Goal: Task Accomplishment & Management: Use online tool/utility

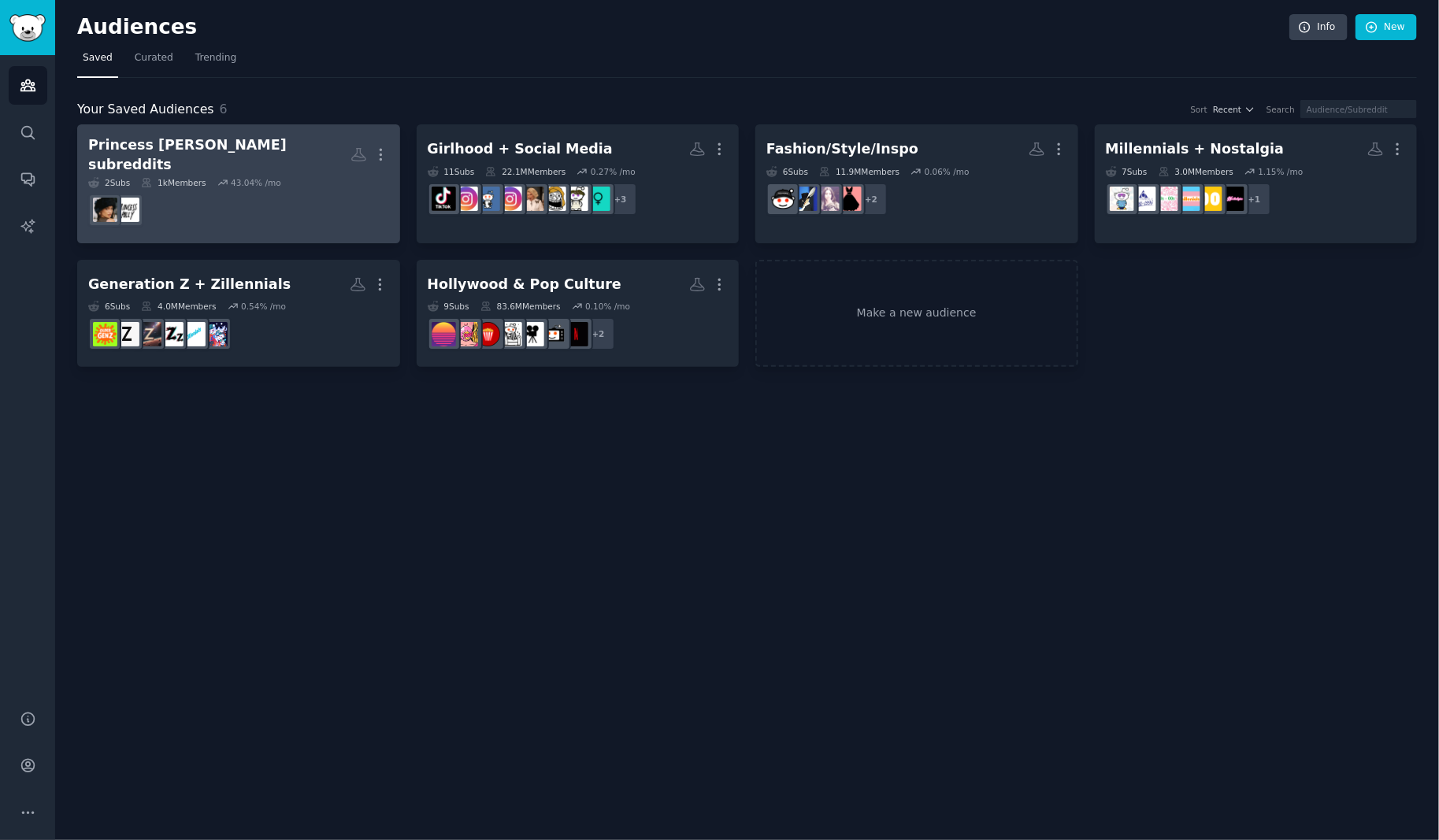
click at [261, 188] on dd "r/PrincessPolly" at bounding box center [238, 210] width 301 height 44
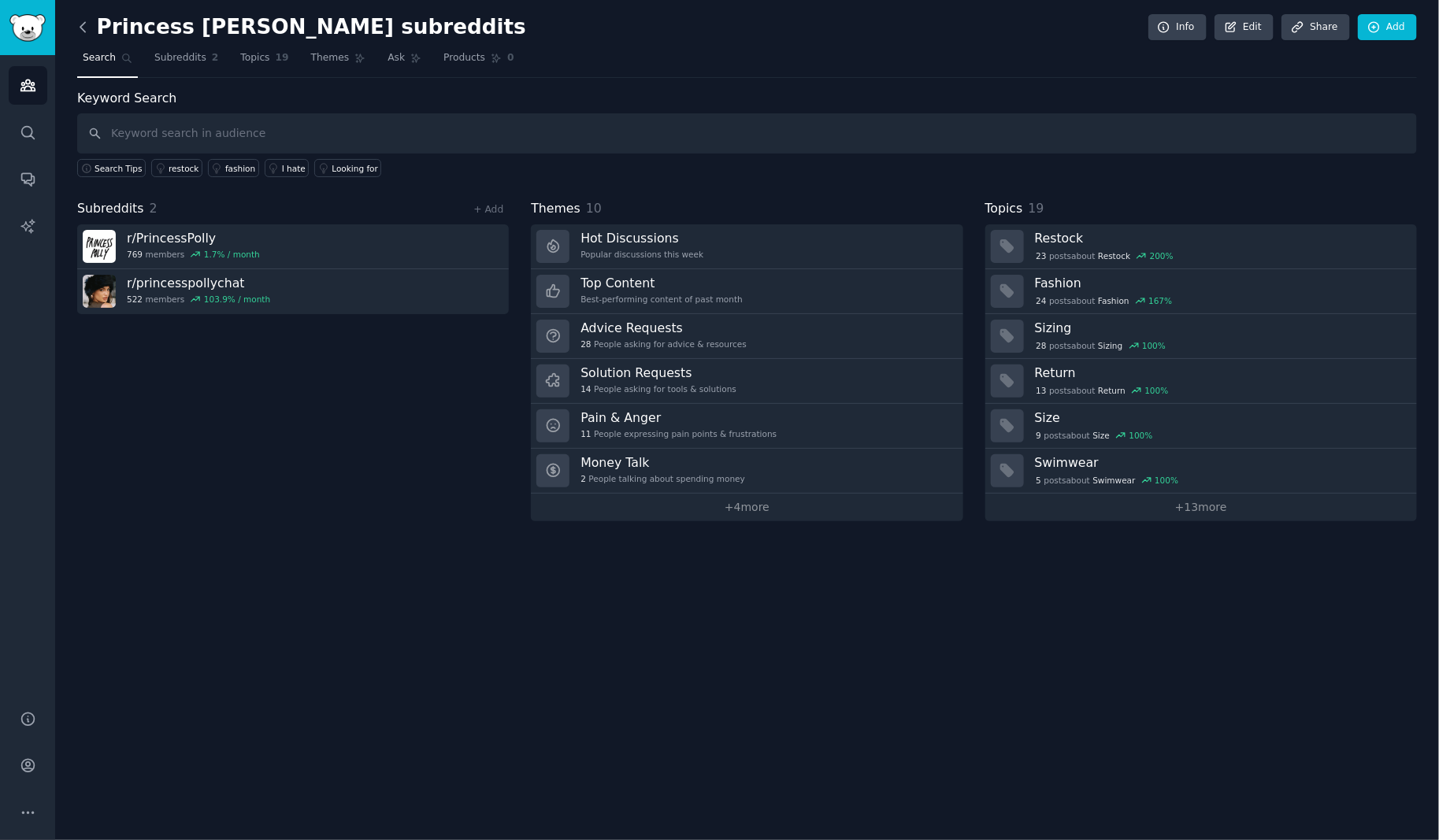
click at [86, 30] on icon at bounding box center [82, 27] width 17 height 17
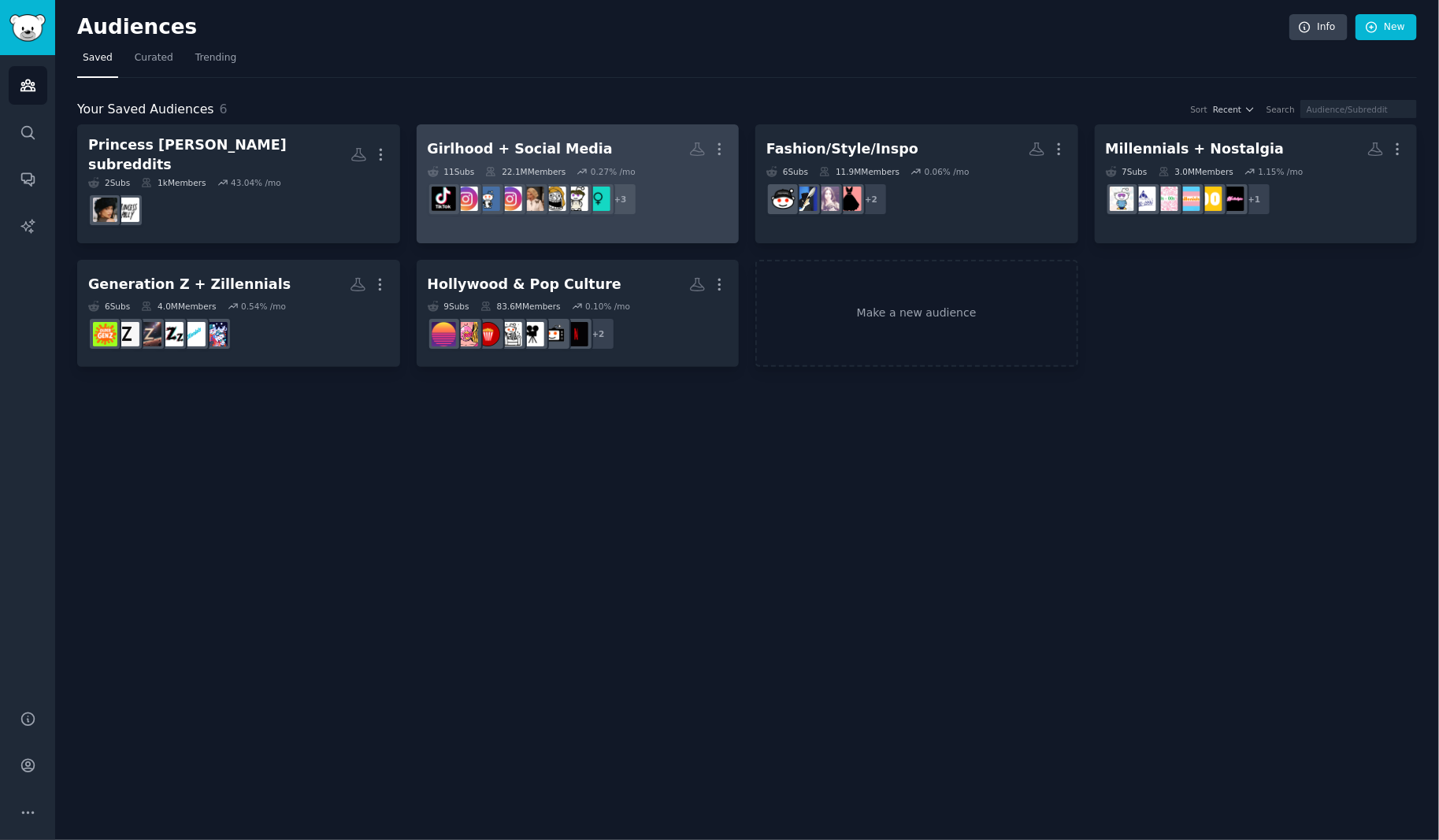
click at [642, 166] on div "11 Sub s 22.1M Members 0.27 % /mo" at bounding box center [578, 172] width 301 height 11
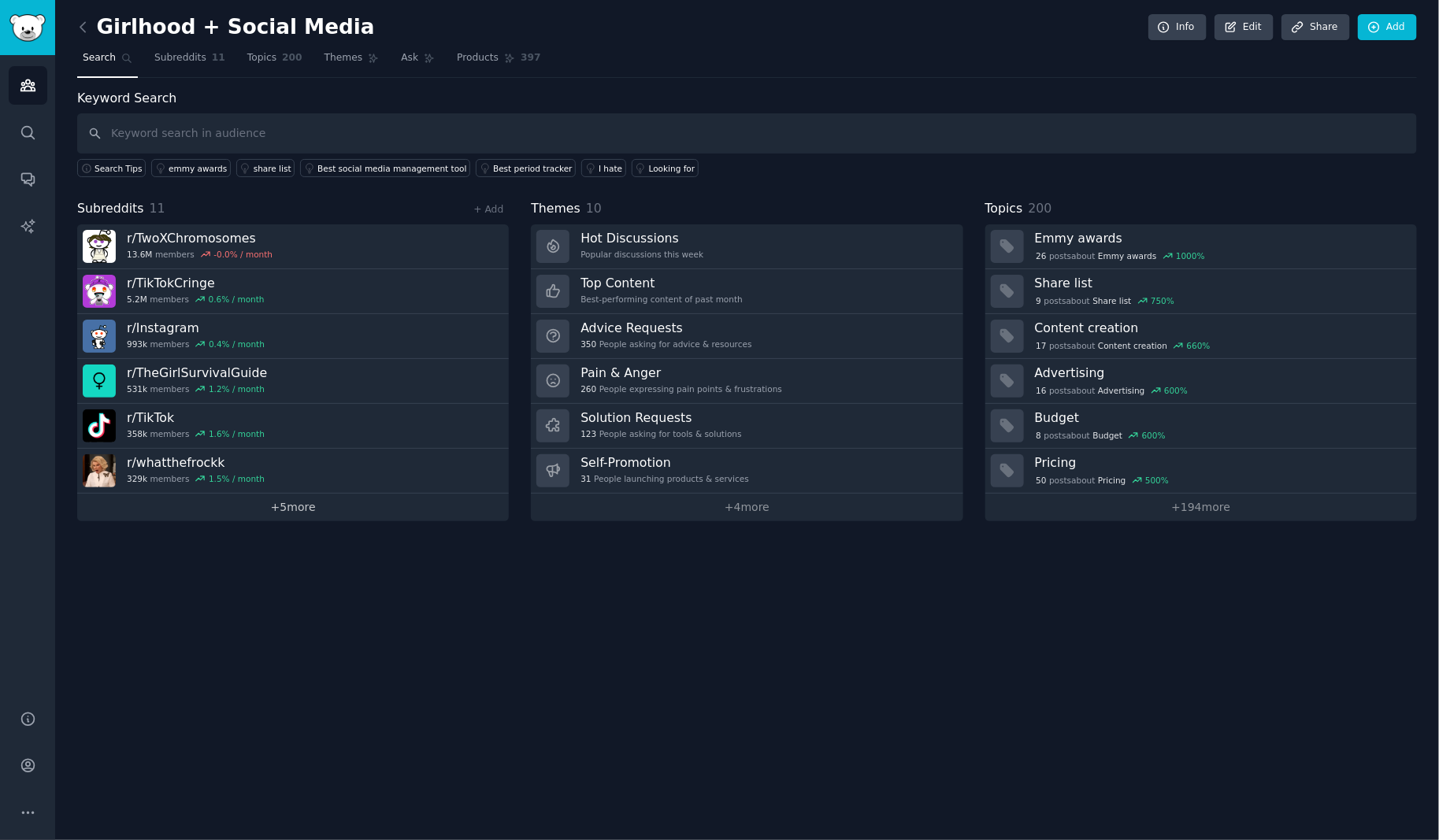
click at [300, 504] on link "+ 5 more" at bounding box center [293, 506] width 431 height 27
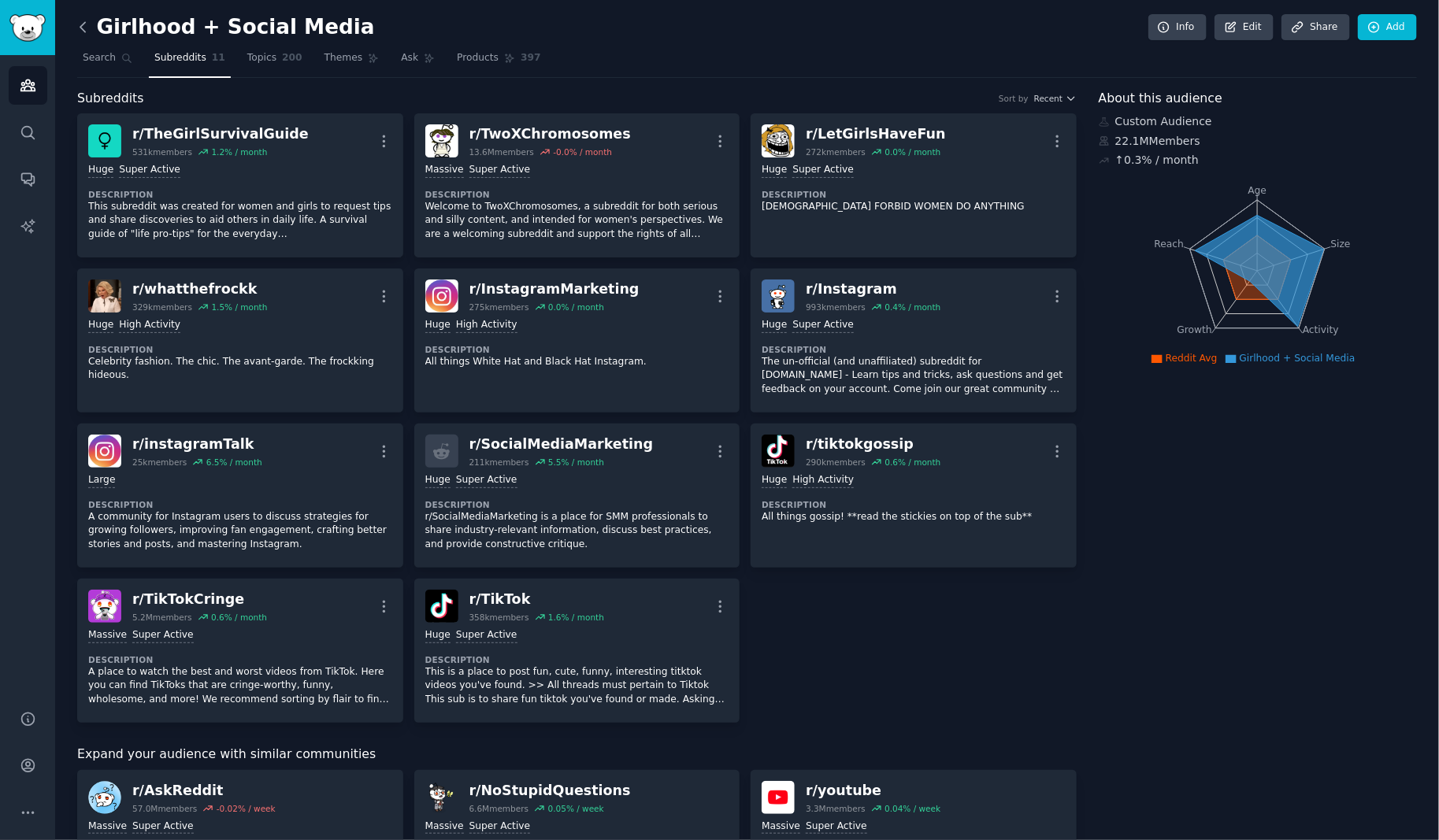
click at [83, 25] on icon at bounding box center [82, 27] width 17 height 17
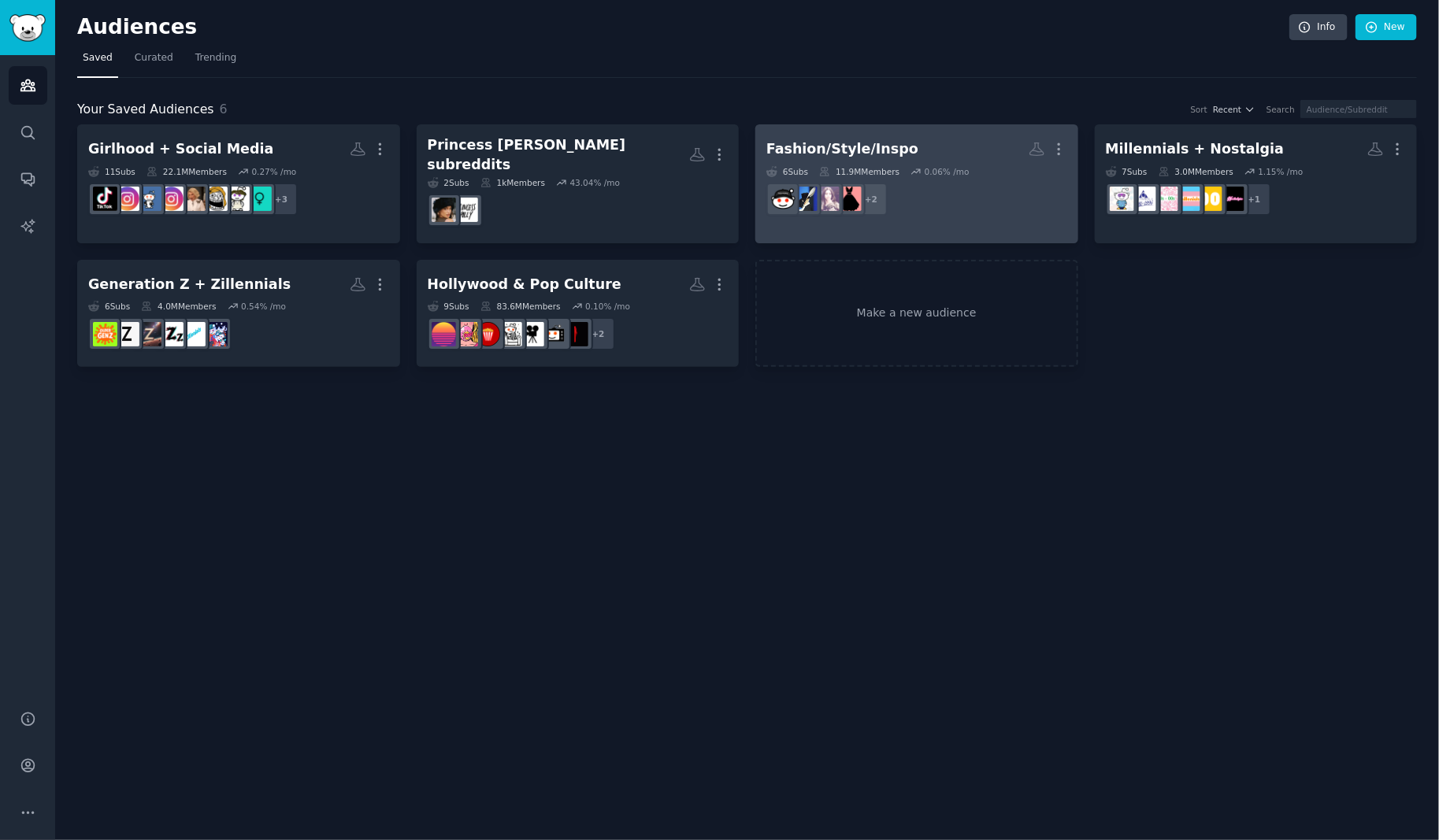
click at [947, 156] on h2 "Fashion/Style/Inspo More" at bounding box center [916, 149] width 301 height 27
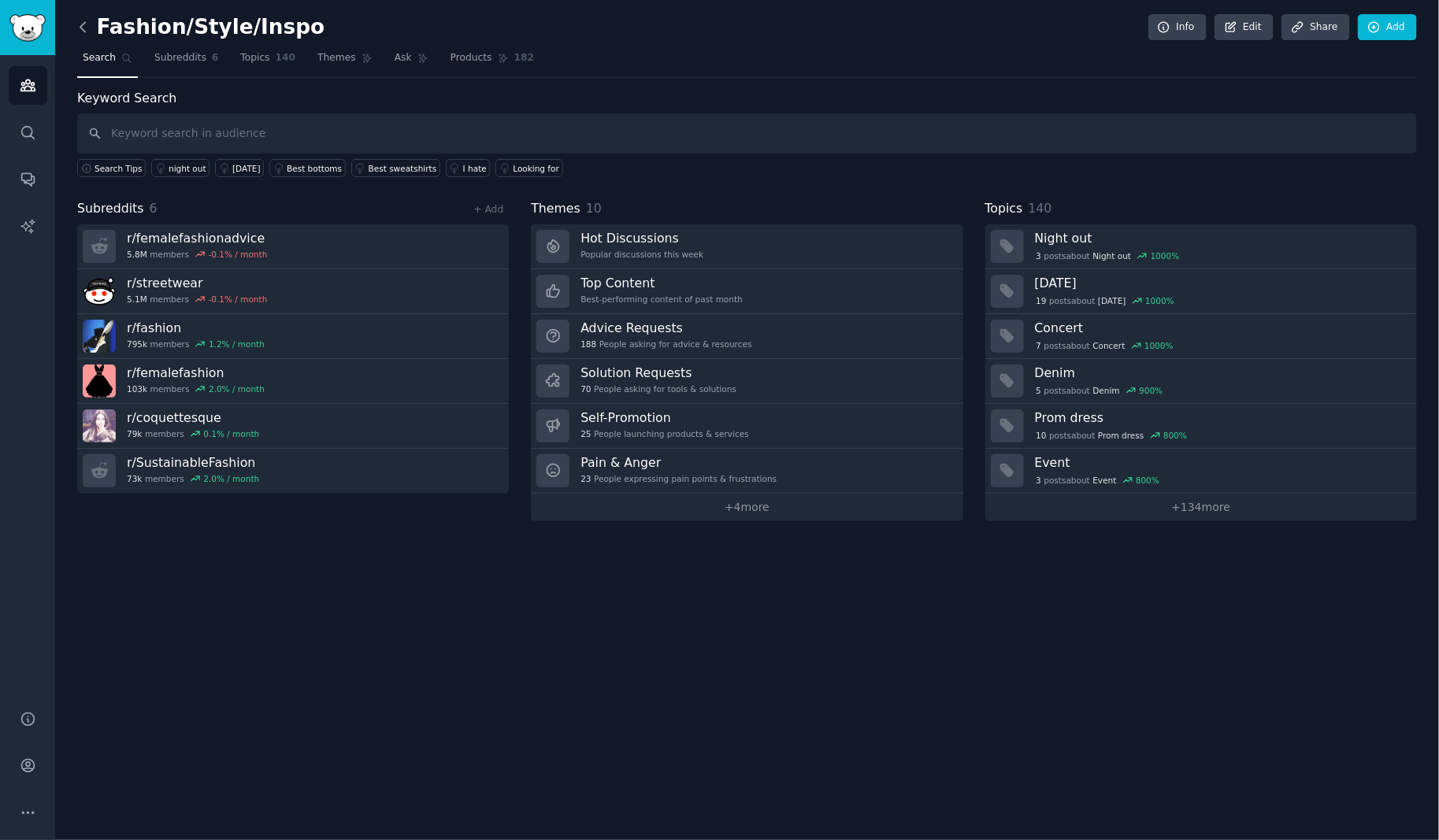
click at [81, 28] on icon at bounding box center [82, 27] width 17 height 17
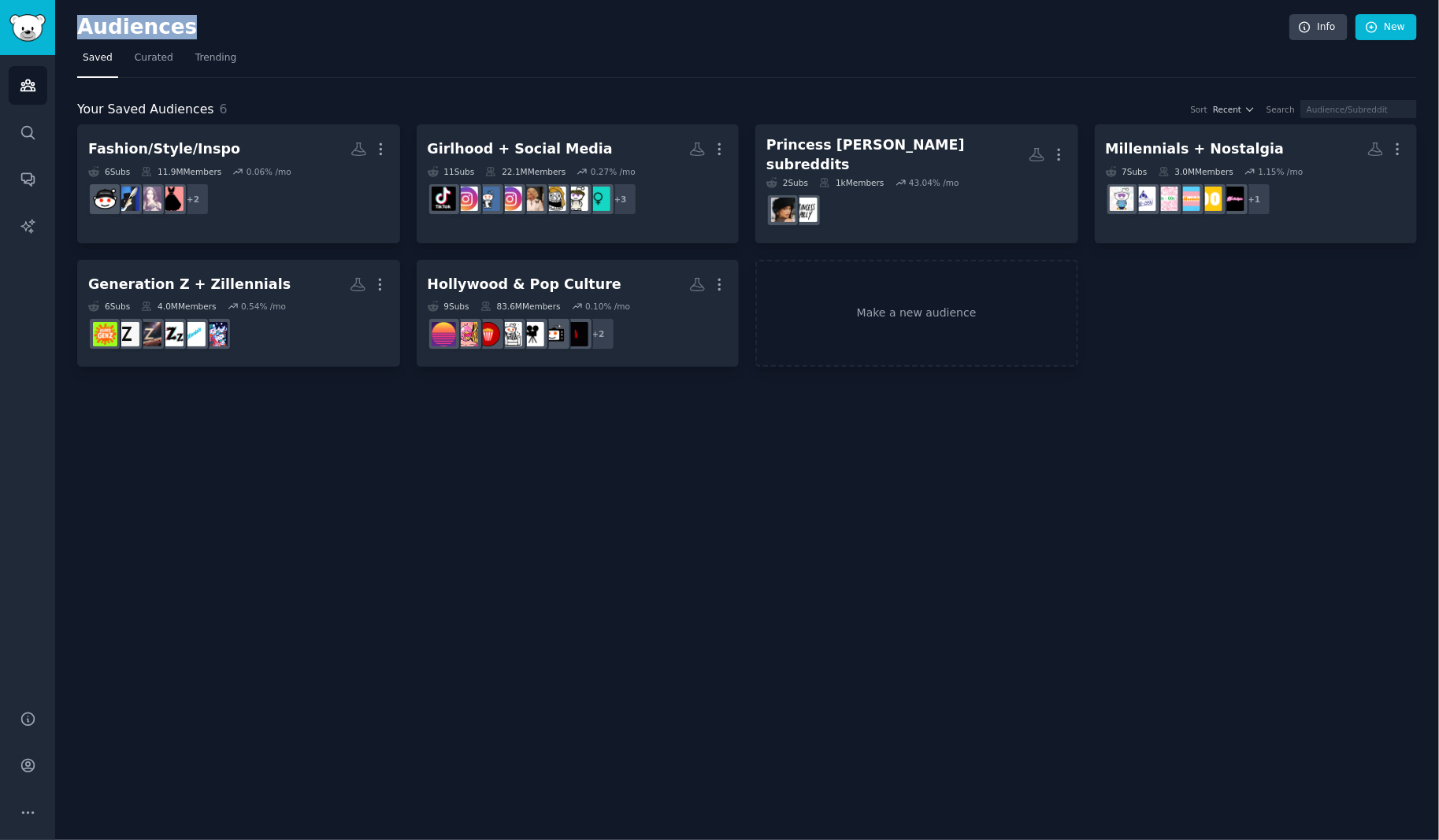
drag, startPoint x: 160, startPoint y: 25, endPoint x: 236, endPoint y: 22, distance: 76.1
click at [236, 22] on h2 "Audiences" at bounding box center [683, 27] width 1212 height 25
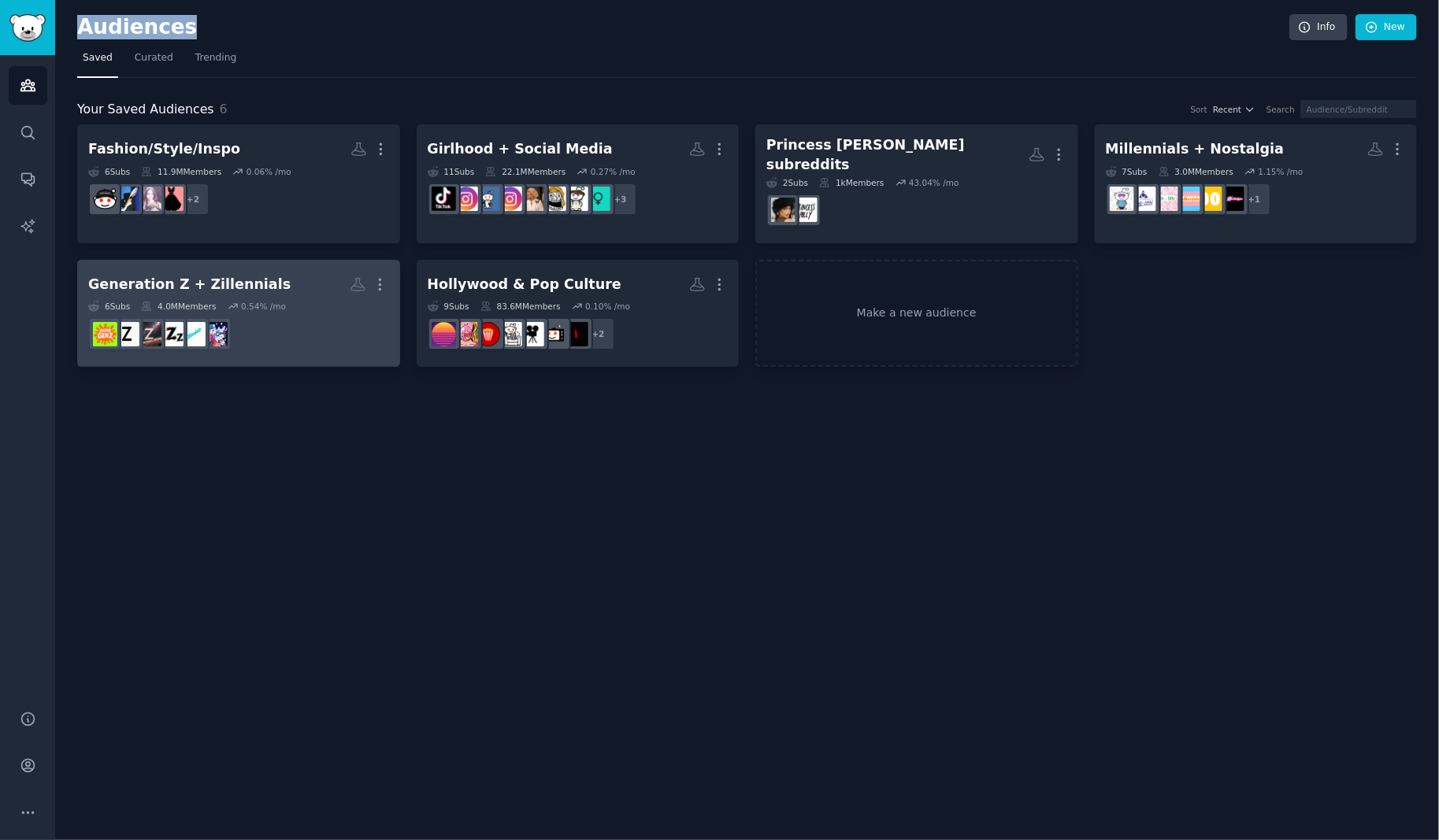
click at [273, 275] on h2 "Generation Z + Zillennials More" at bounding box center [238, 284] width 301 height 27
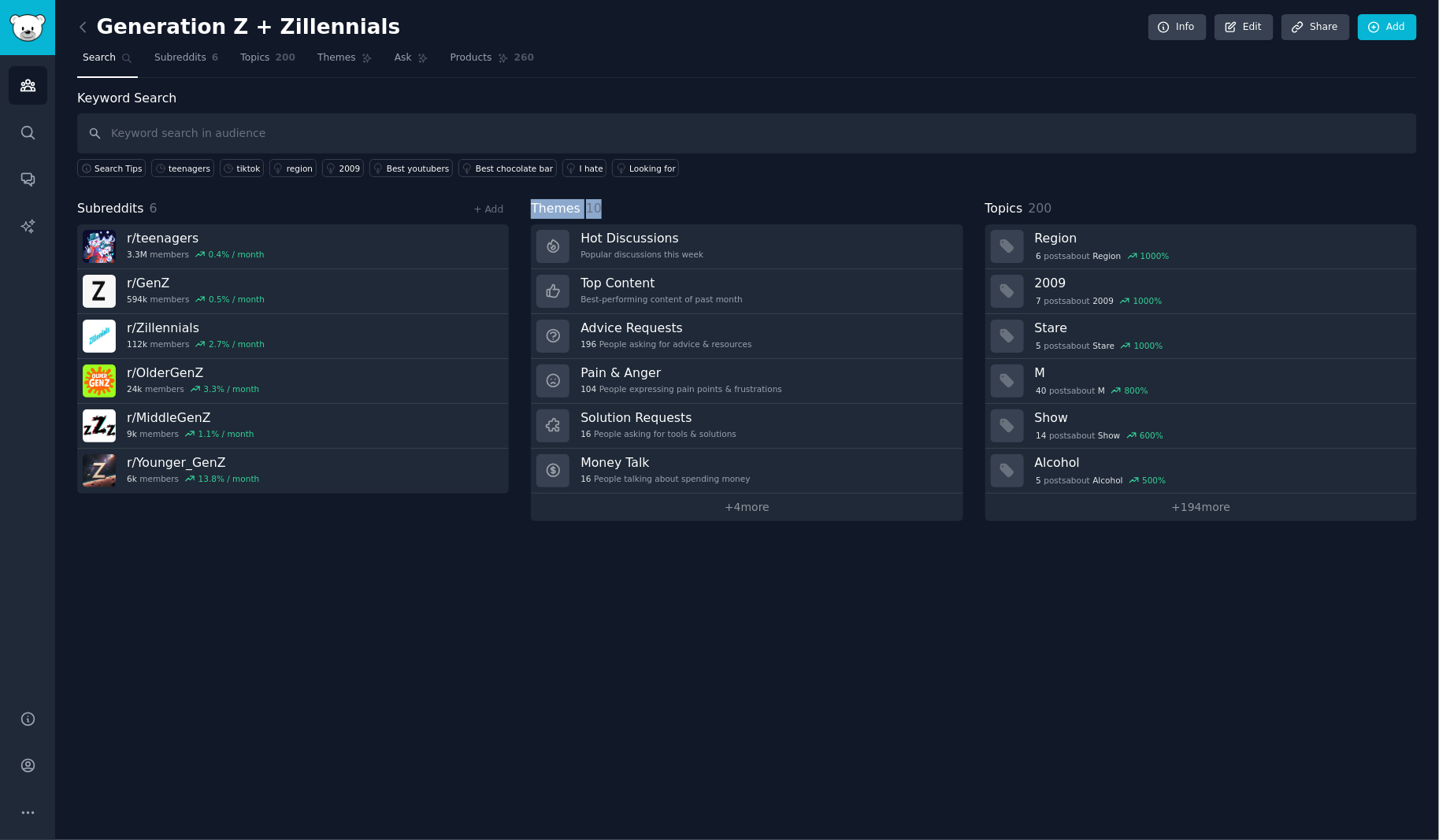
drag, startPoint x: 535, startPoint y: 207, endPoint x: 629, endPoint y: 206, distance: 94.0
click at [629, 206] on div "Themes 10" at bounding box center [747, 208] width 431 height 19
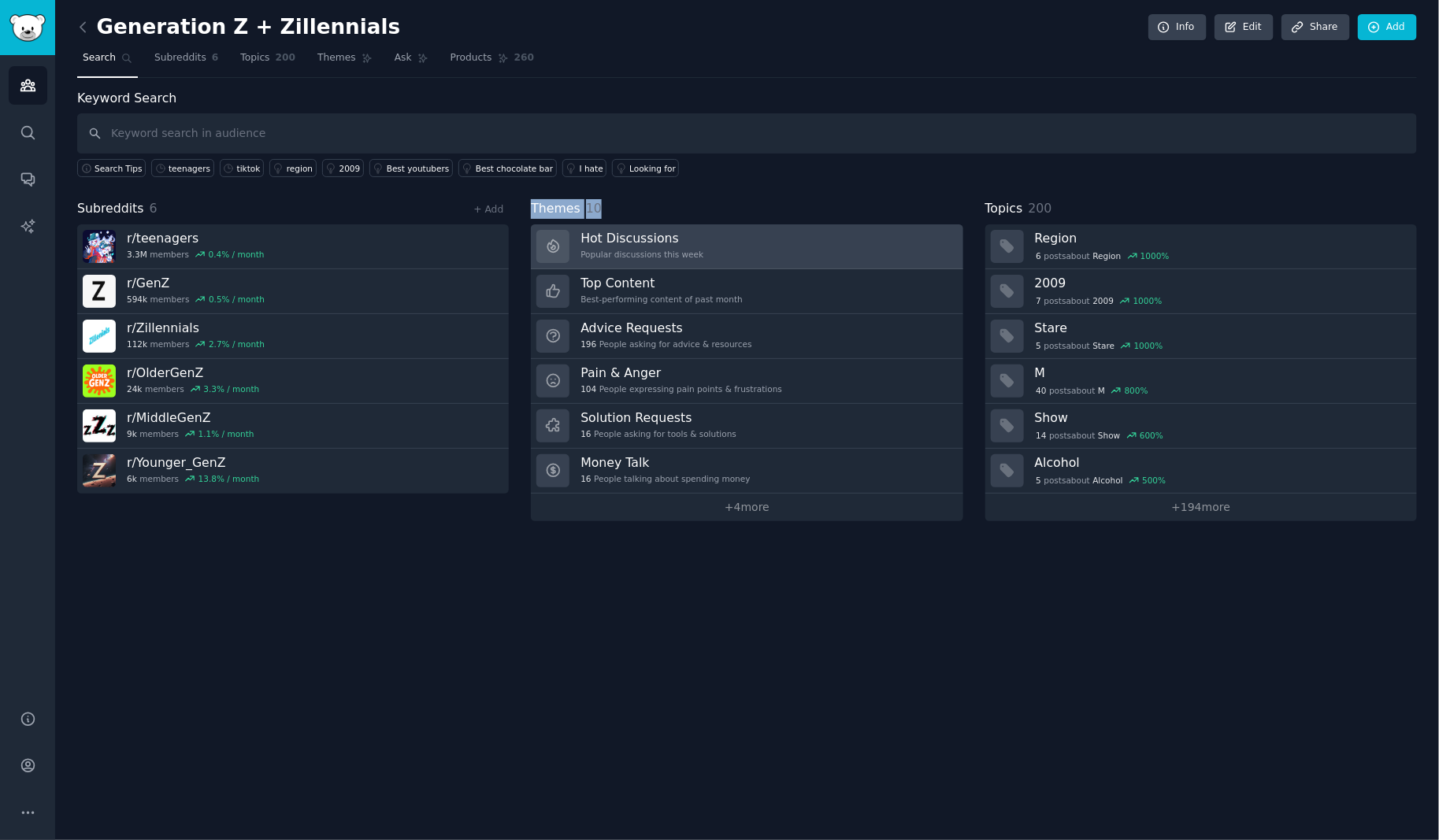
click at [711, 244] on link "Hot Discussions Popular discussions this week" at bounding box center [747, 246] width 431 height 45
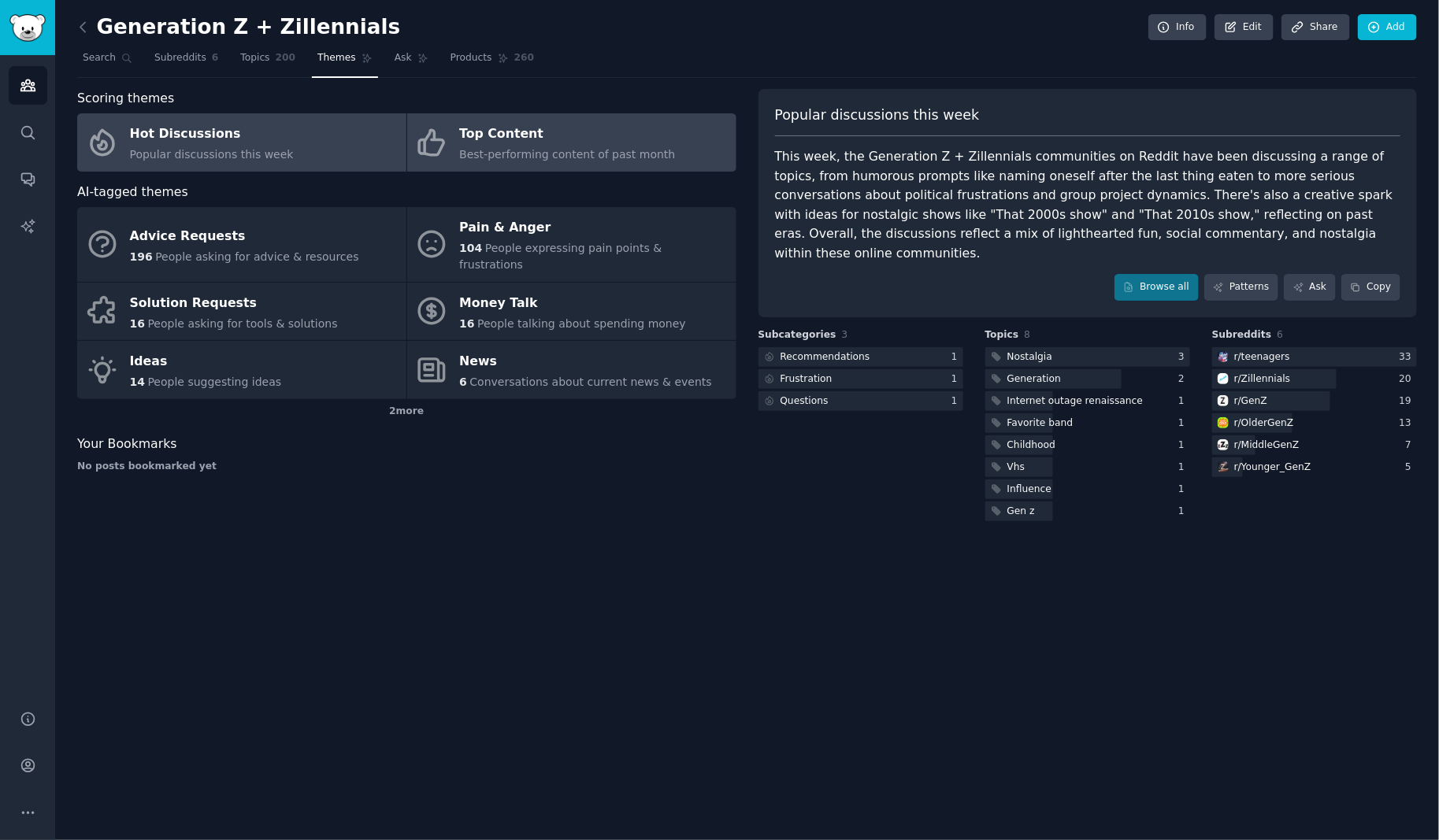
click at [613, 148] on span "Best-performing content of past month" at bounding box center [567, 154] width 216 height 12
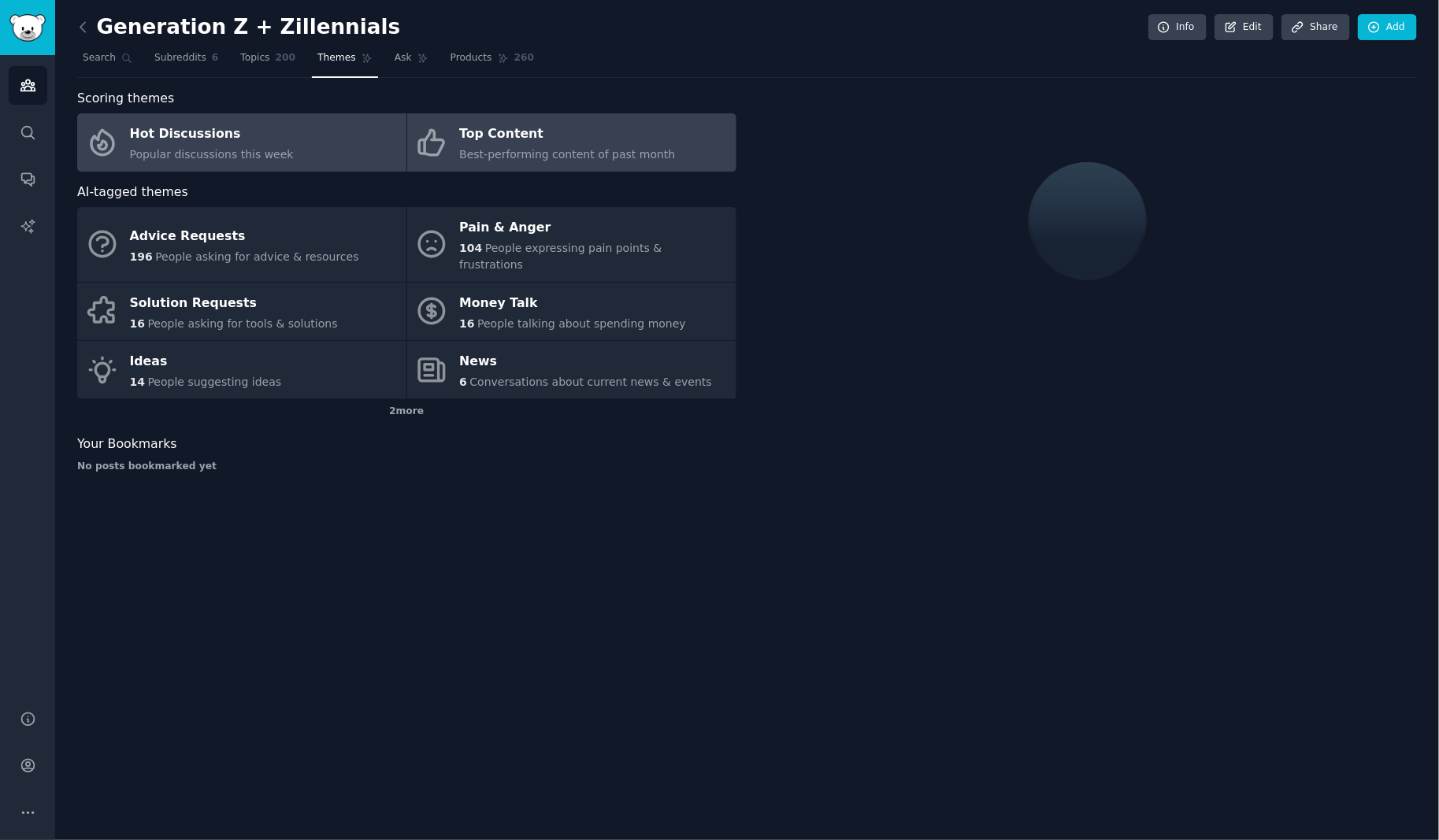
click at [313, 138] on link "Hot Discussions Popular discussions this week" at bounding box center [242, 142] width 330 height 58
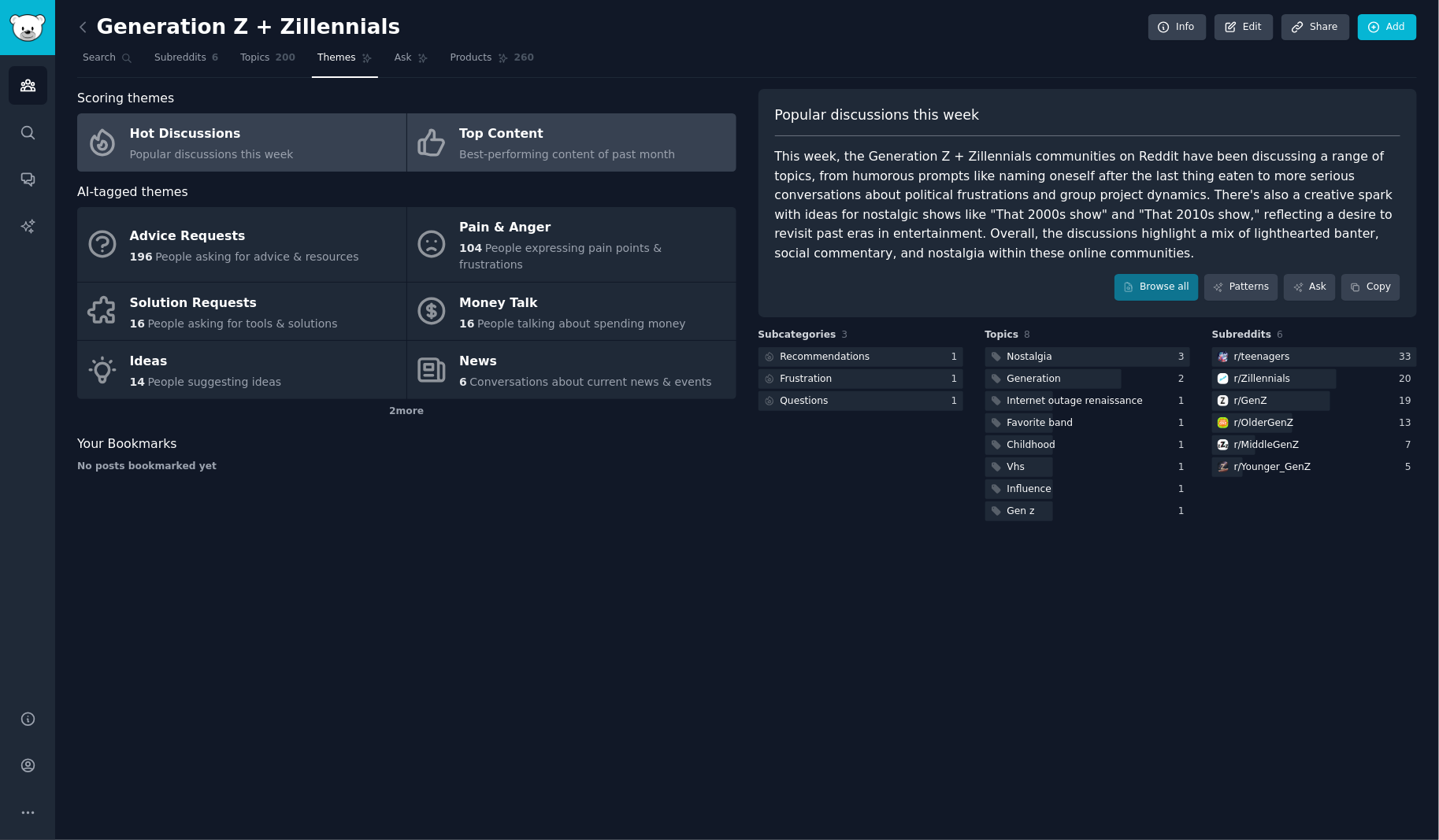
click at [528, 149] on span "Best-performing content of past month" at bounding box center [567, 154] width 216 height 12
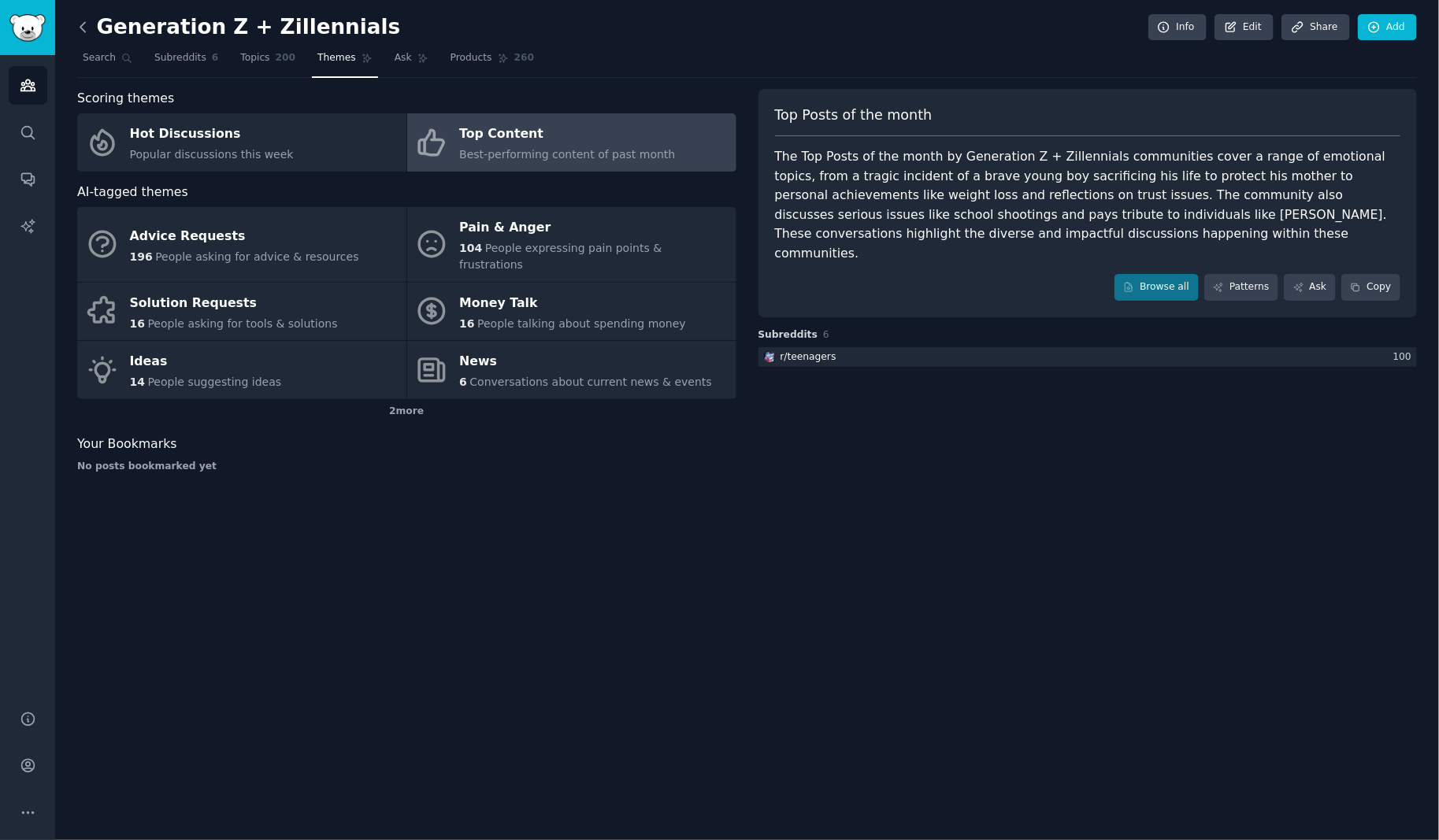
click at [81, 26] on icon at bounding box center [82, 26] width 4 height 10
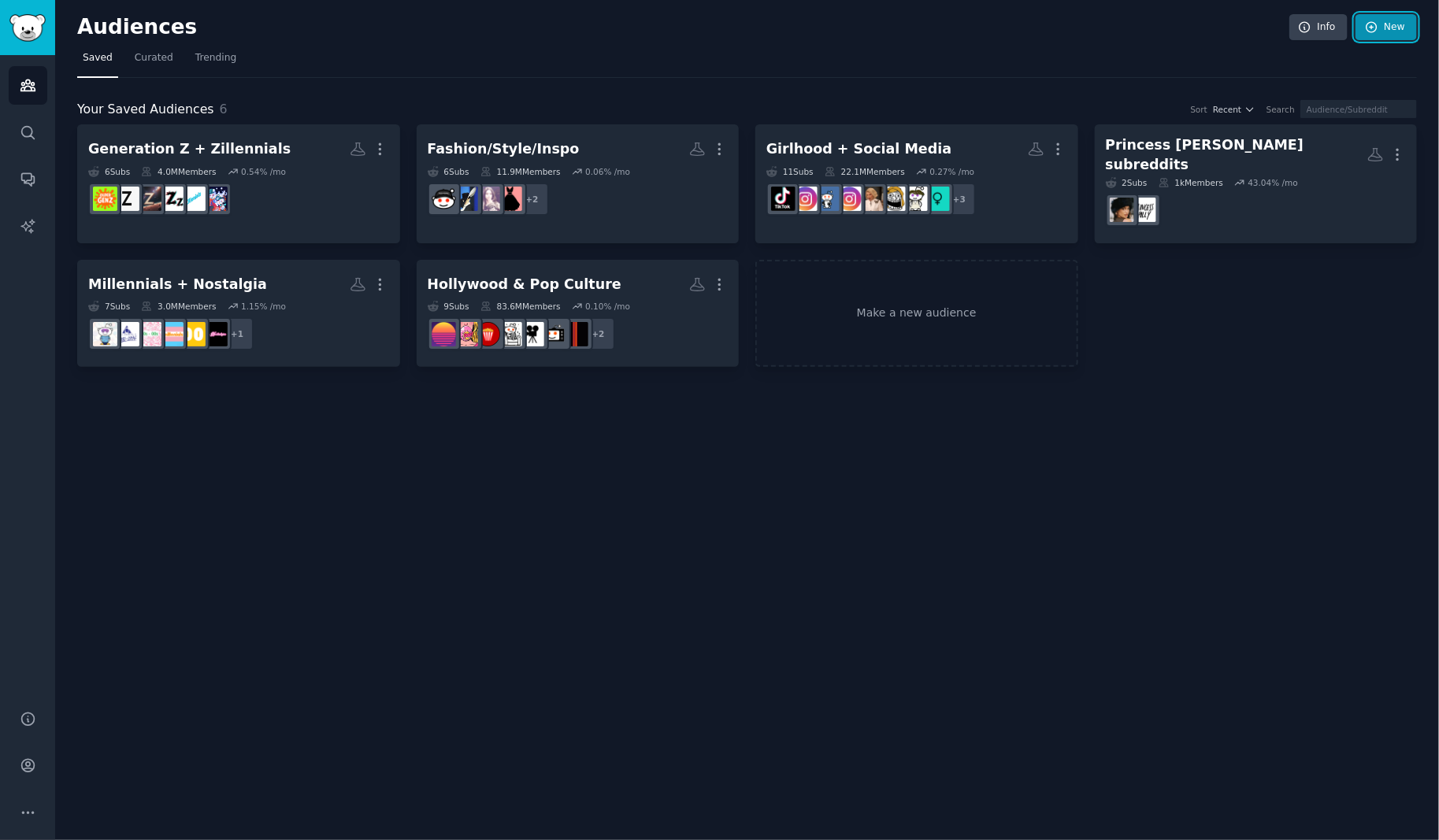
click at [1401, 28] on link "New" at bounding box center [1386, 27] width 61 height 27
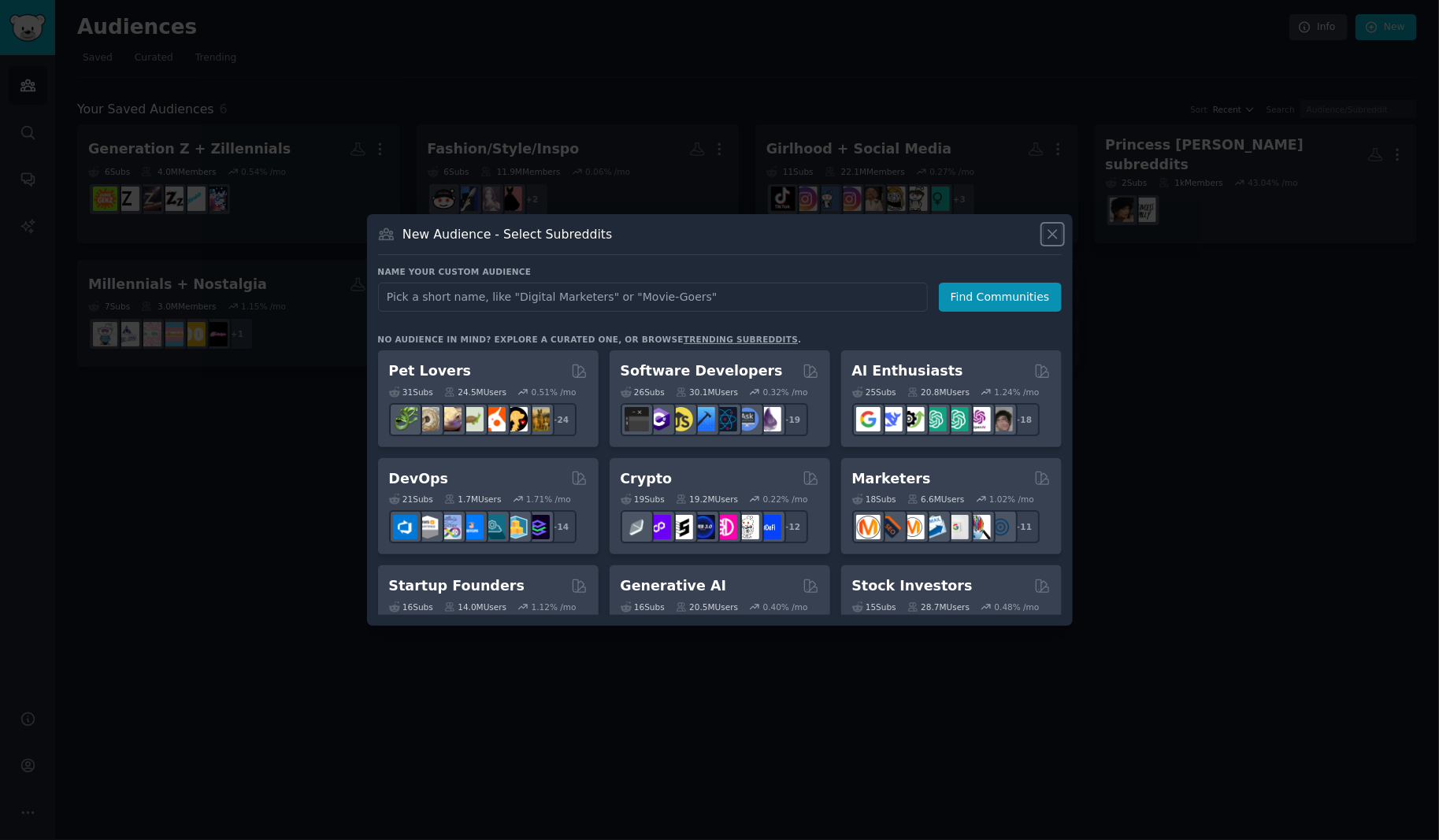
click at [1053, 233] on icon at bounding box center [1053, 234] width 9 height 9
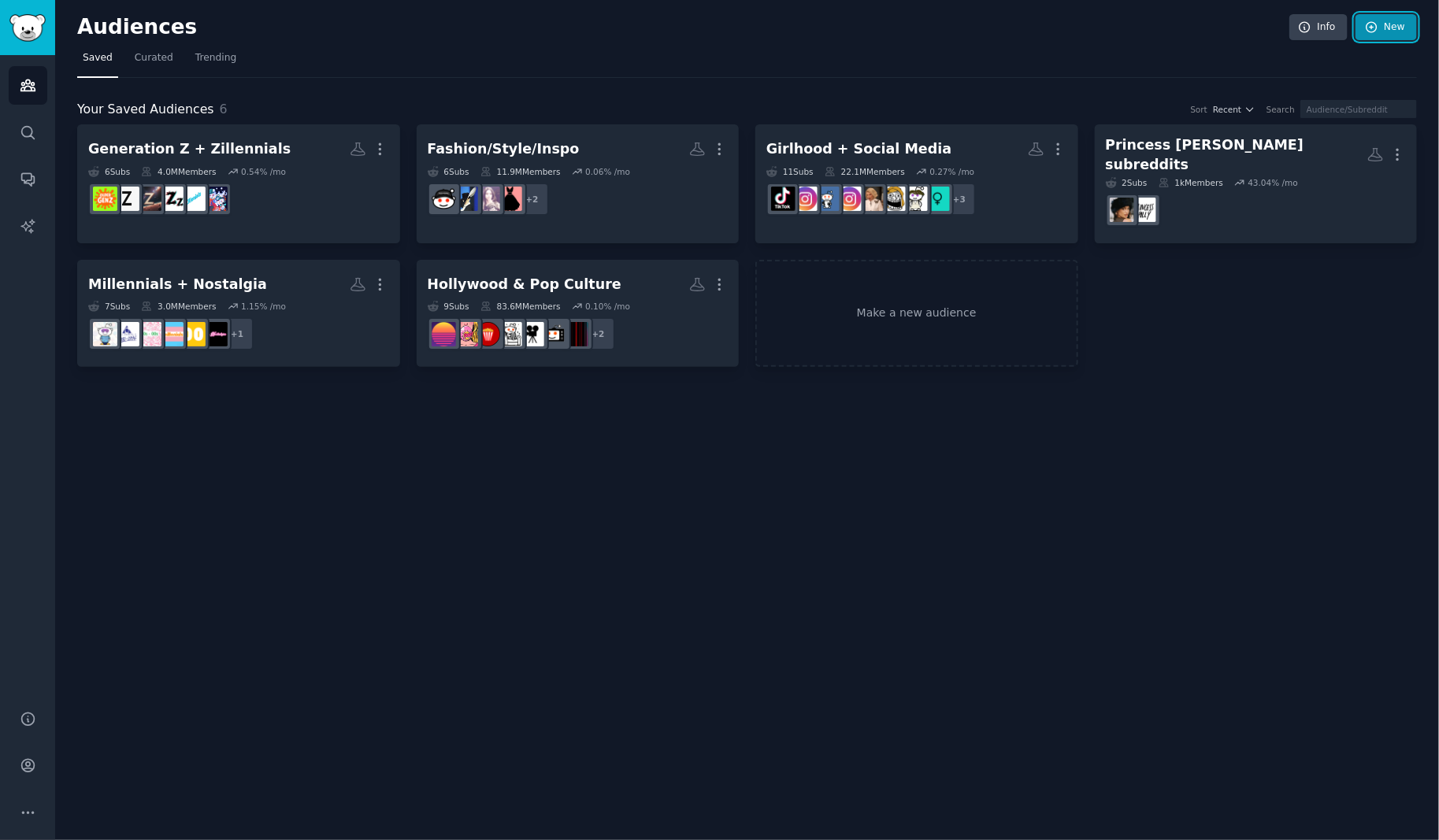
click at [1381, 31] on link "New" at bounding box center [1386, 27] width 61 height 27
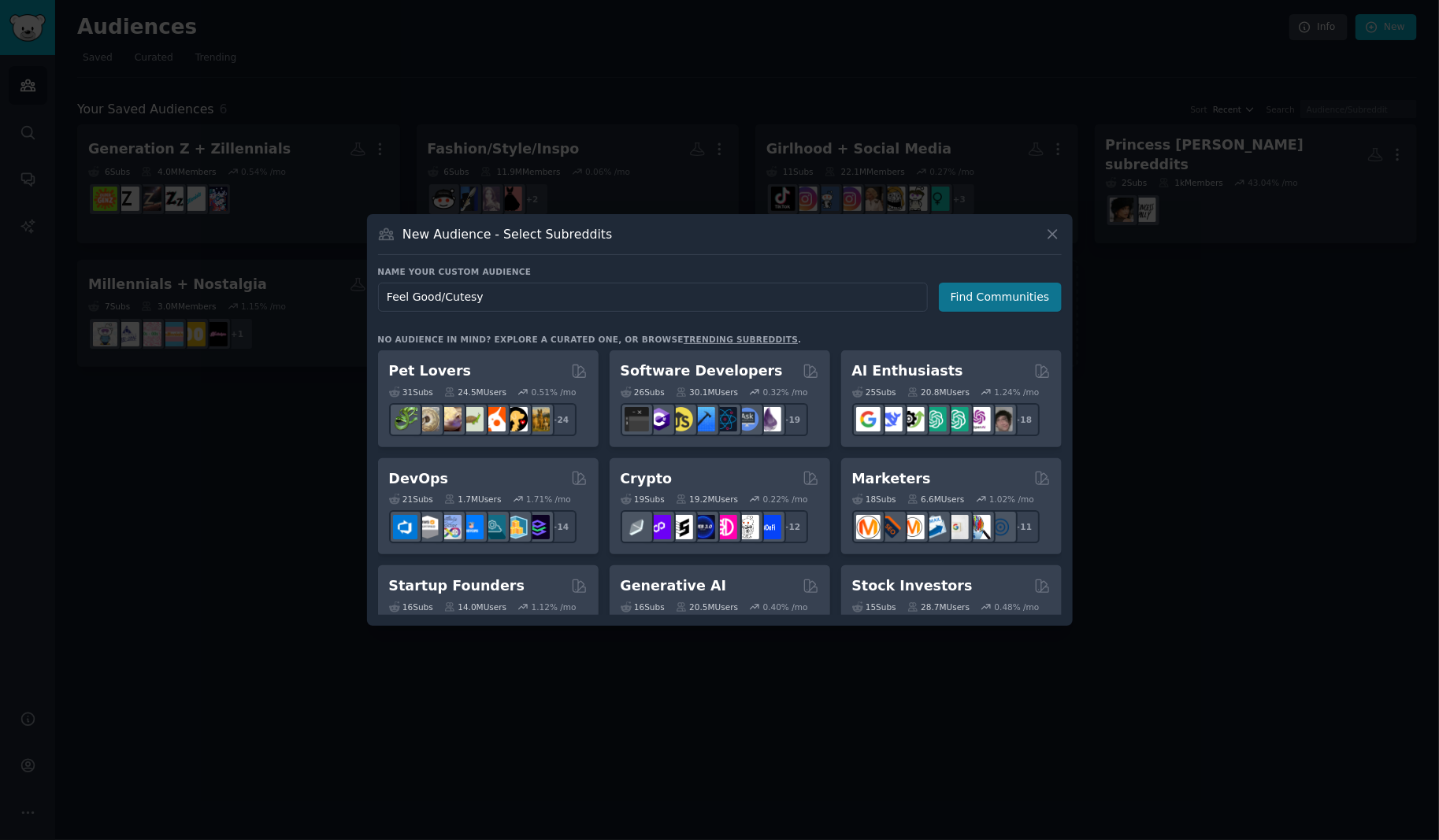
type input "Feel Good/Cutesy"
click at [1024, 291] on button "Find Communities" at bounding box center [1000, 297] width 123 height 29
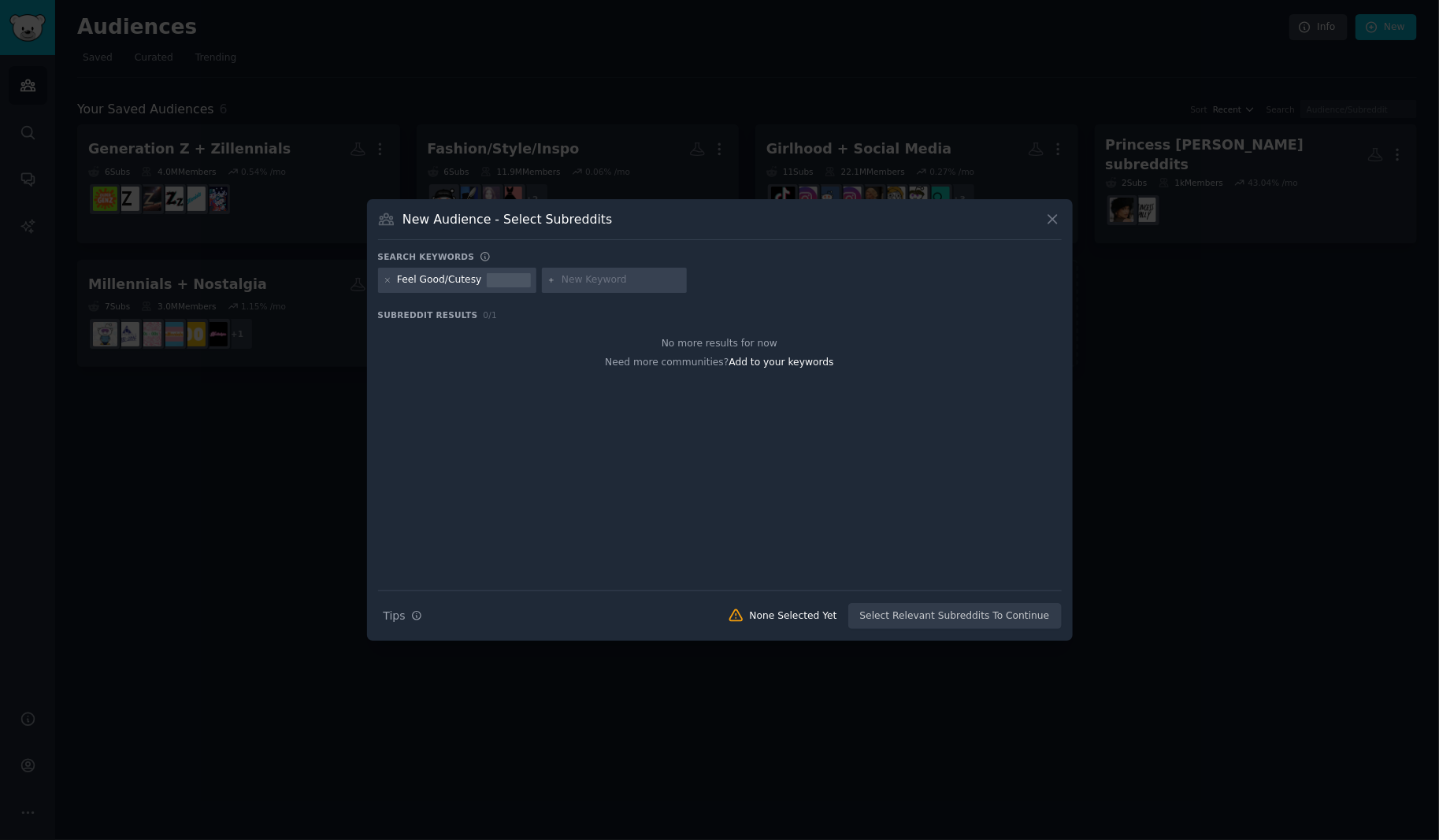
click at [607, 280] on input "text" at bounding box center [621, 280] width 120 height 14
type input "cute"
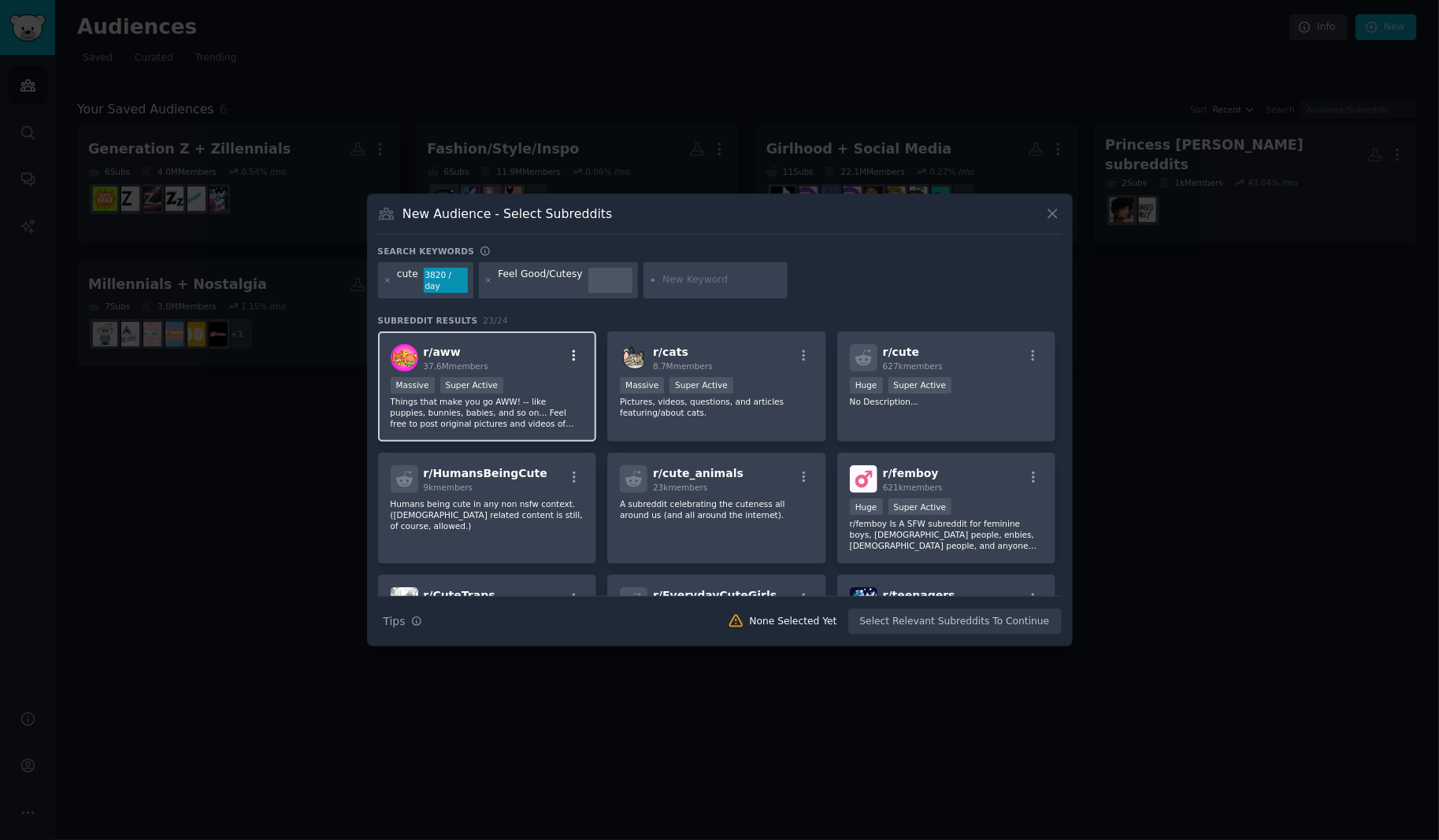
click at [575, 354] on icon "button" at bounding box center [574, 356] width 14 height 14
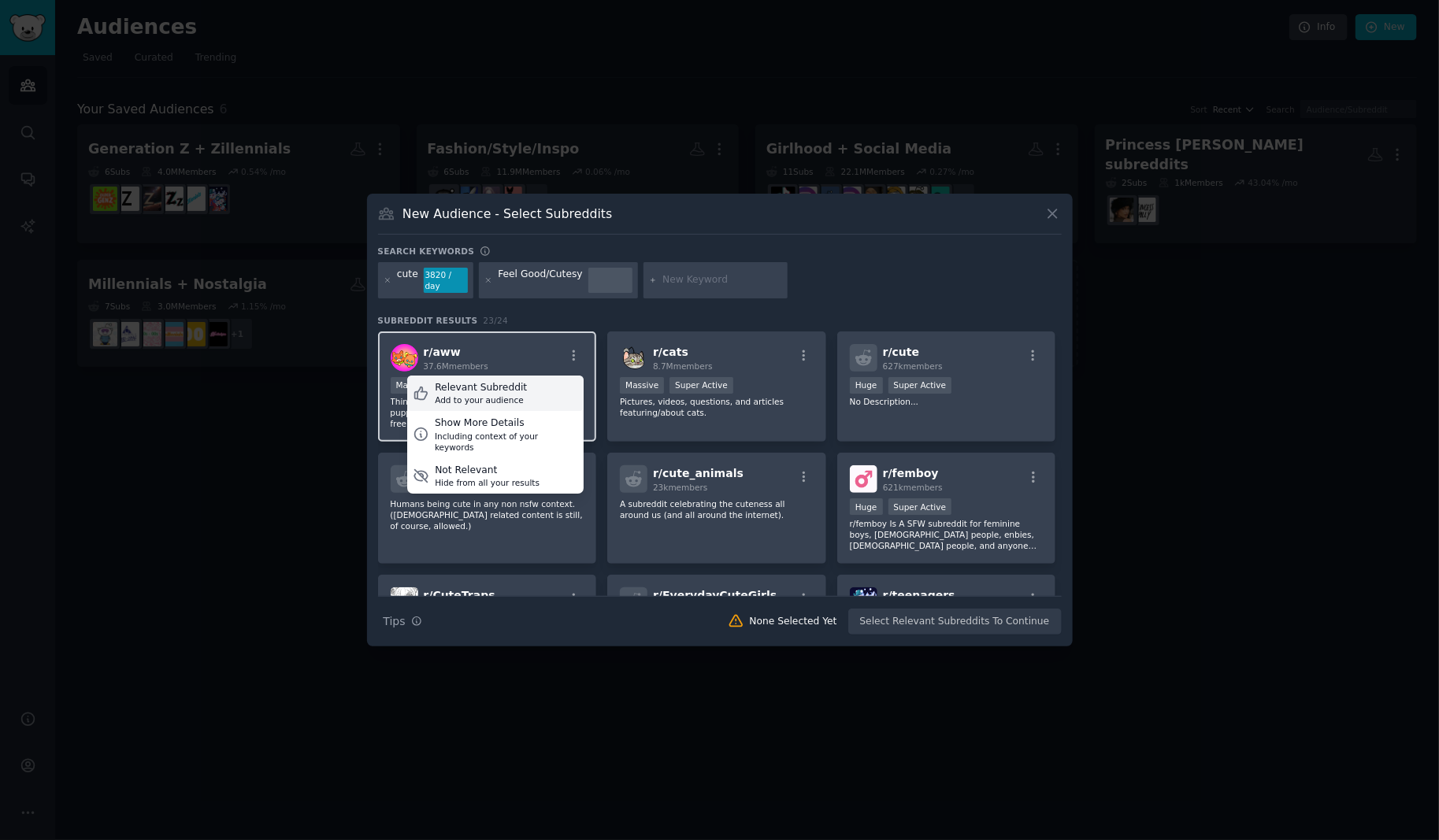
click at [493, 394] on div "Add to your audience" at bounding box center [480, 399] width 92 height 11
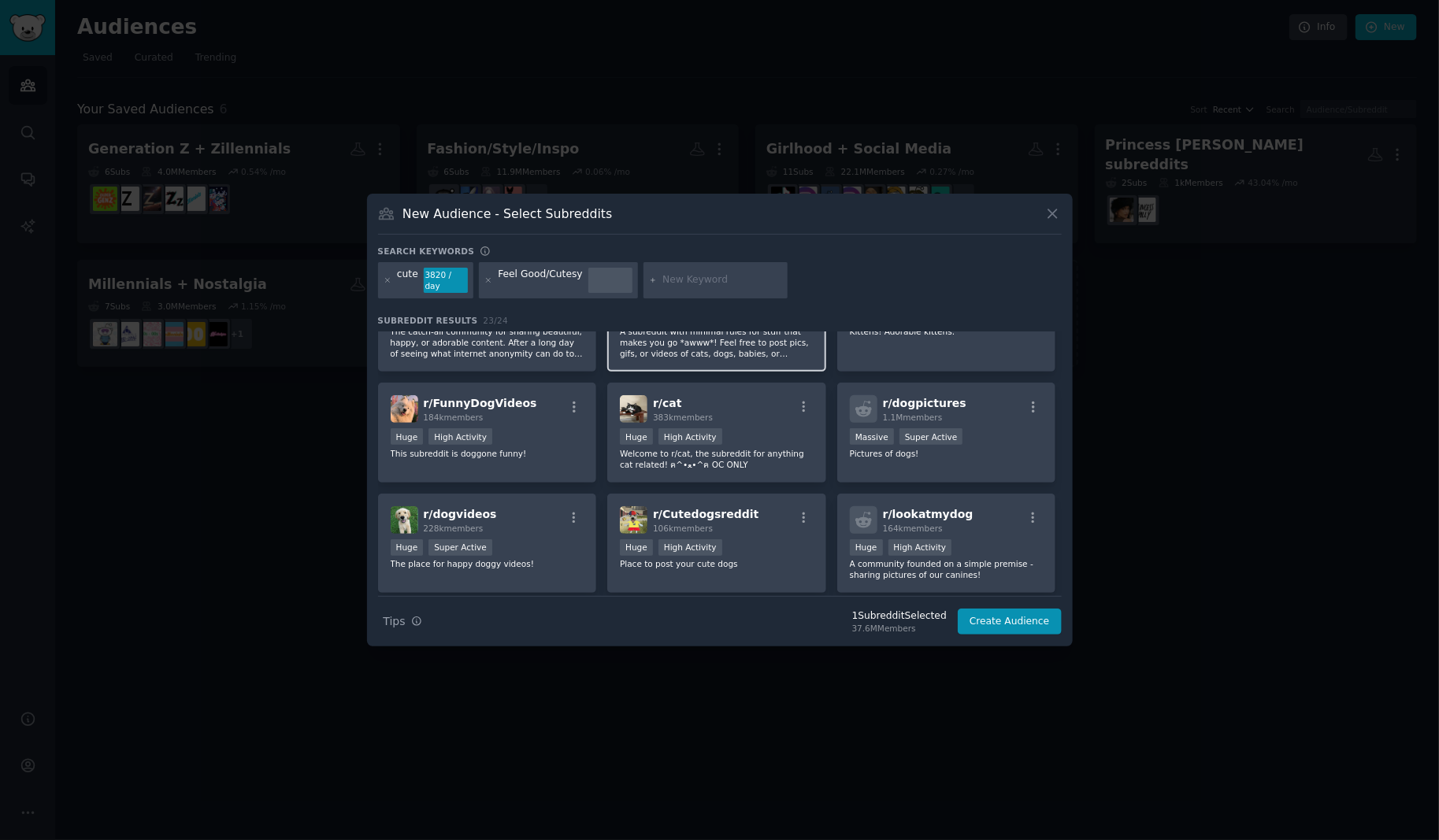
scroll to position [537, 0]
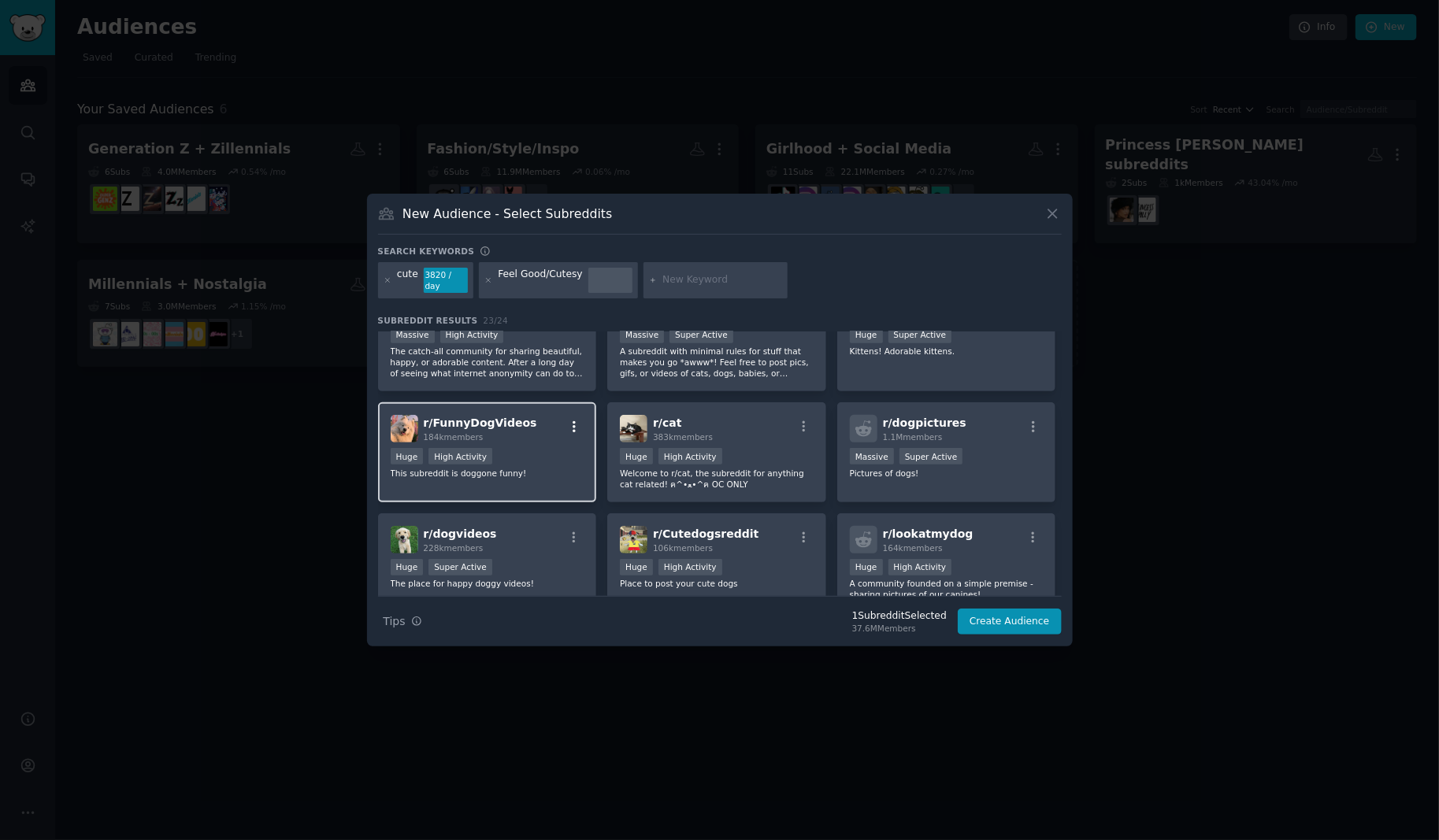
click at [572, 424] on icon "button" at bounding box center [574, 427] width 4 height 11
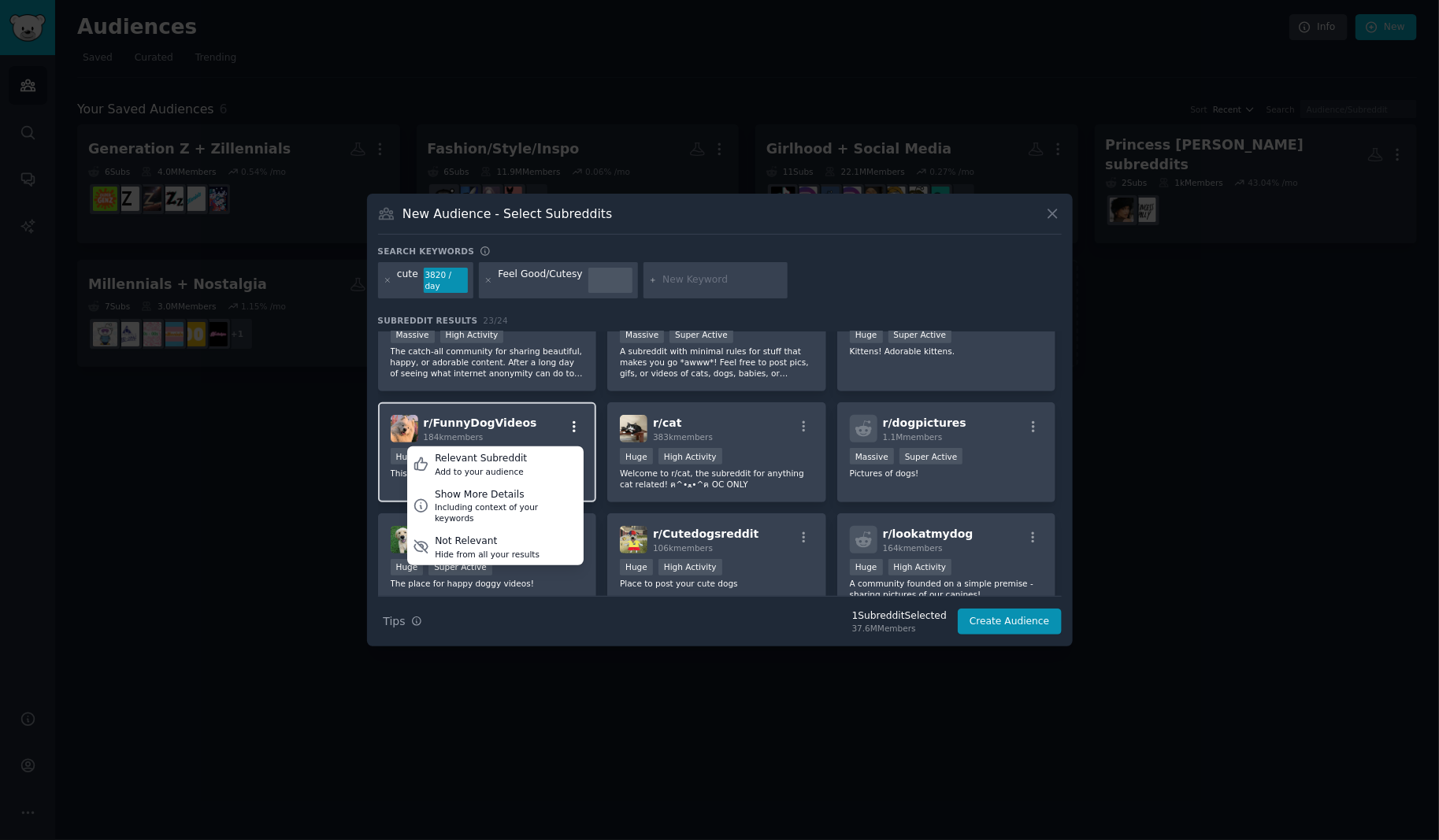
scroll to position [539, 0]
drag, startPoint x: 845, startPoint y: 258, endPoint x: 762, endPoint y: 271, distance: 84.0
click at [845, 258] on div "Search keywords" at bounding box center [720, 253] width 684 height 17
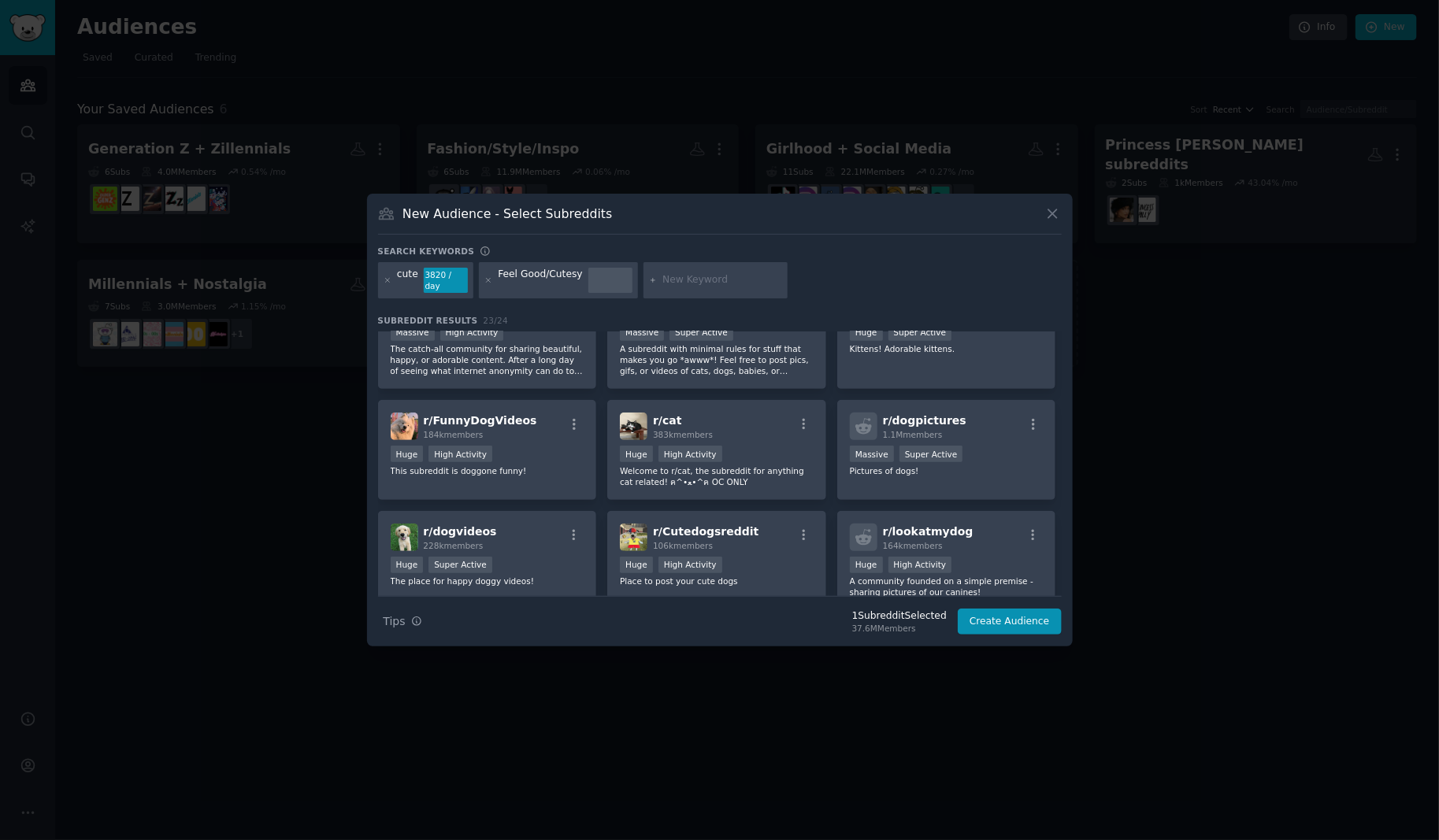
click at [684, 279] on input "text" at bounding box center [722, 280] width 120 height 14
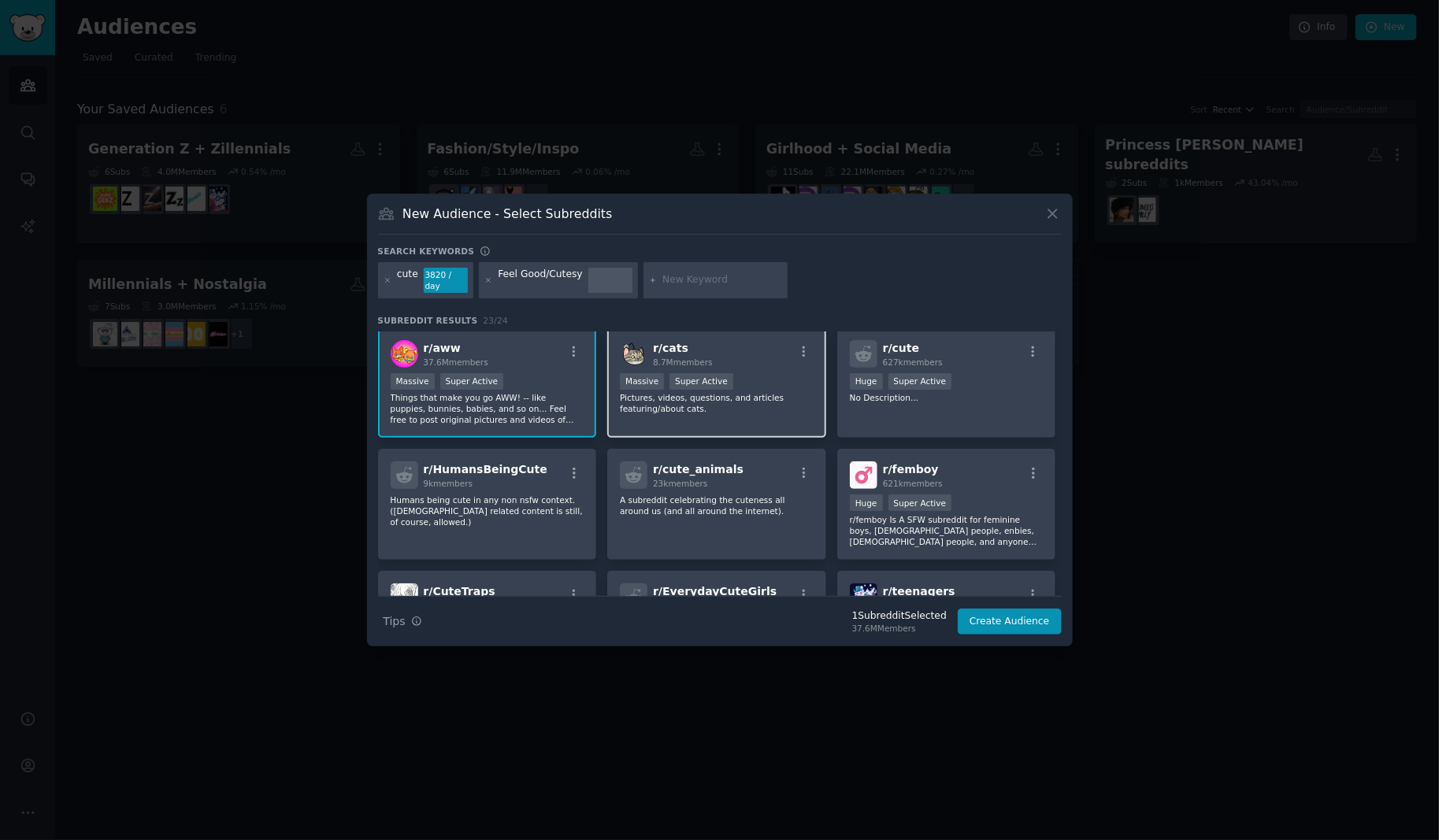
scroll to position [0, 0]
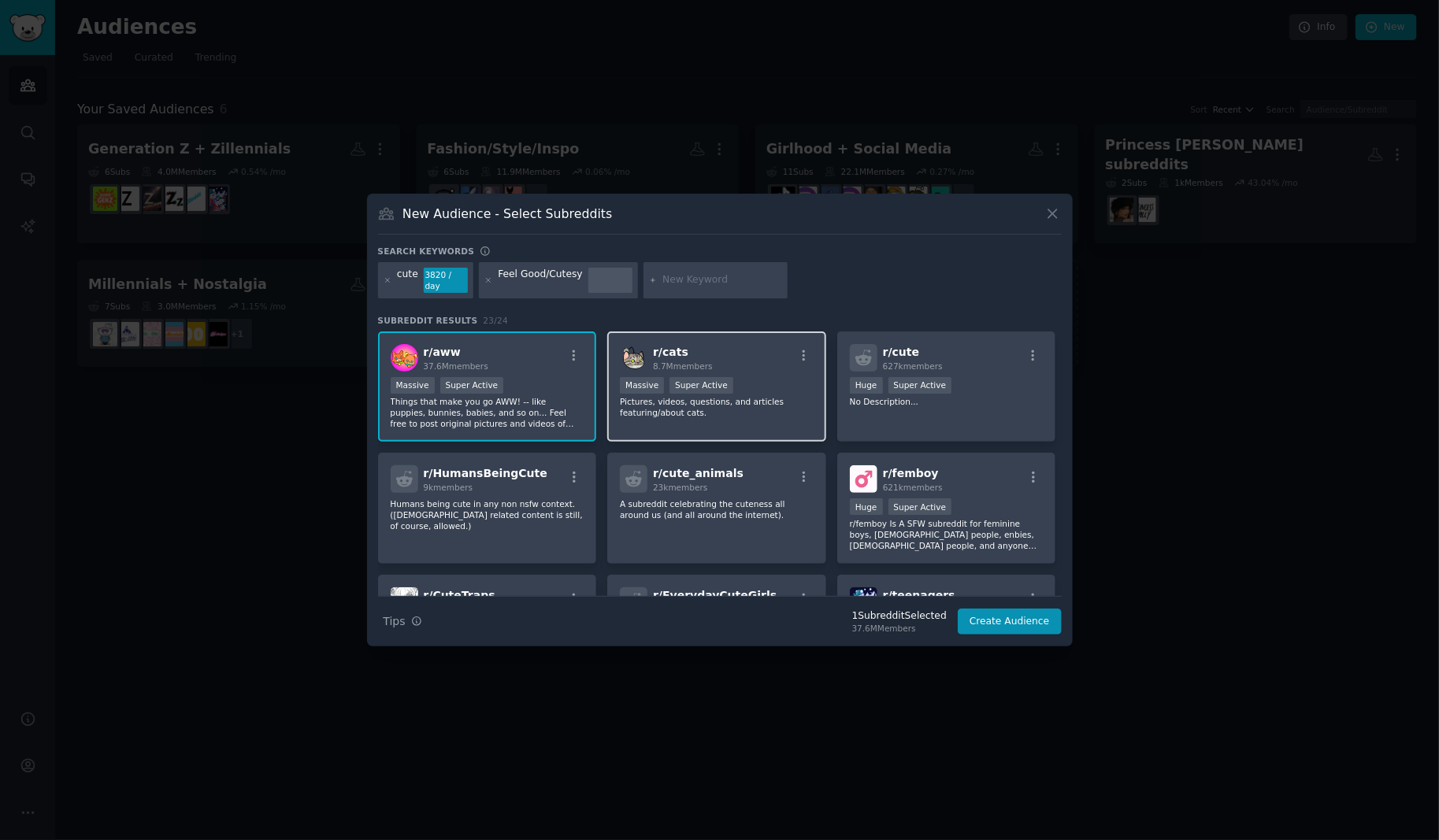
type input "r"
click at [1012, 619] on button "Create Audience" at bounding box center [1010, 622] width 104 height 27
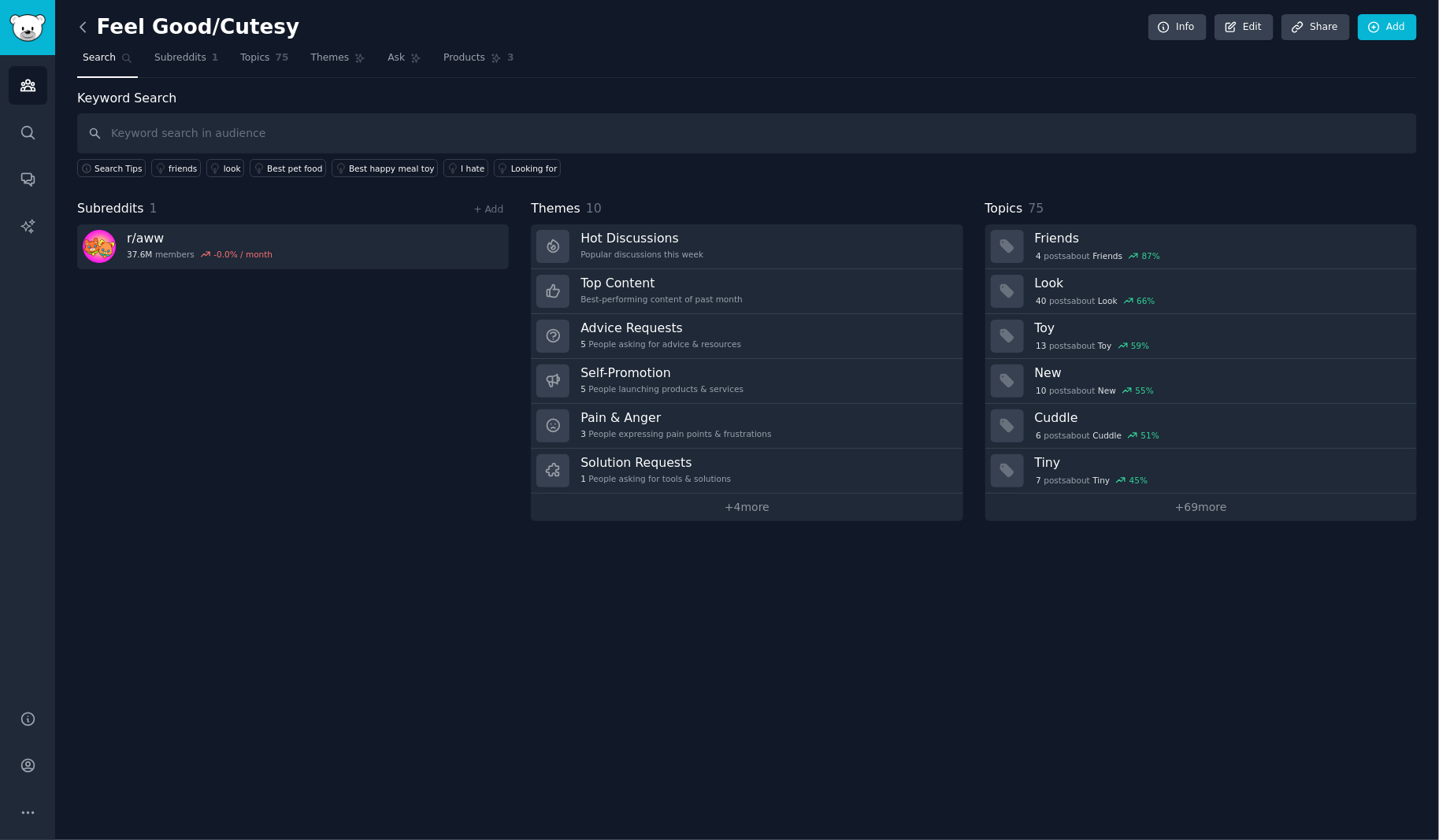
click at [84, 25] on icon at bounding box center [82, 27] width 17 height 17
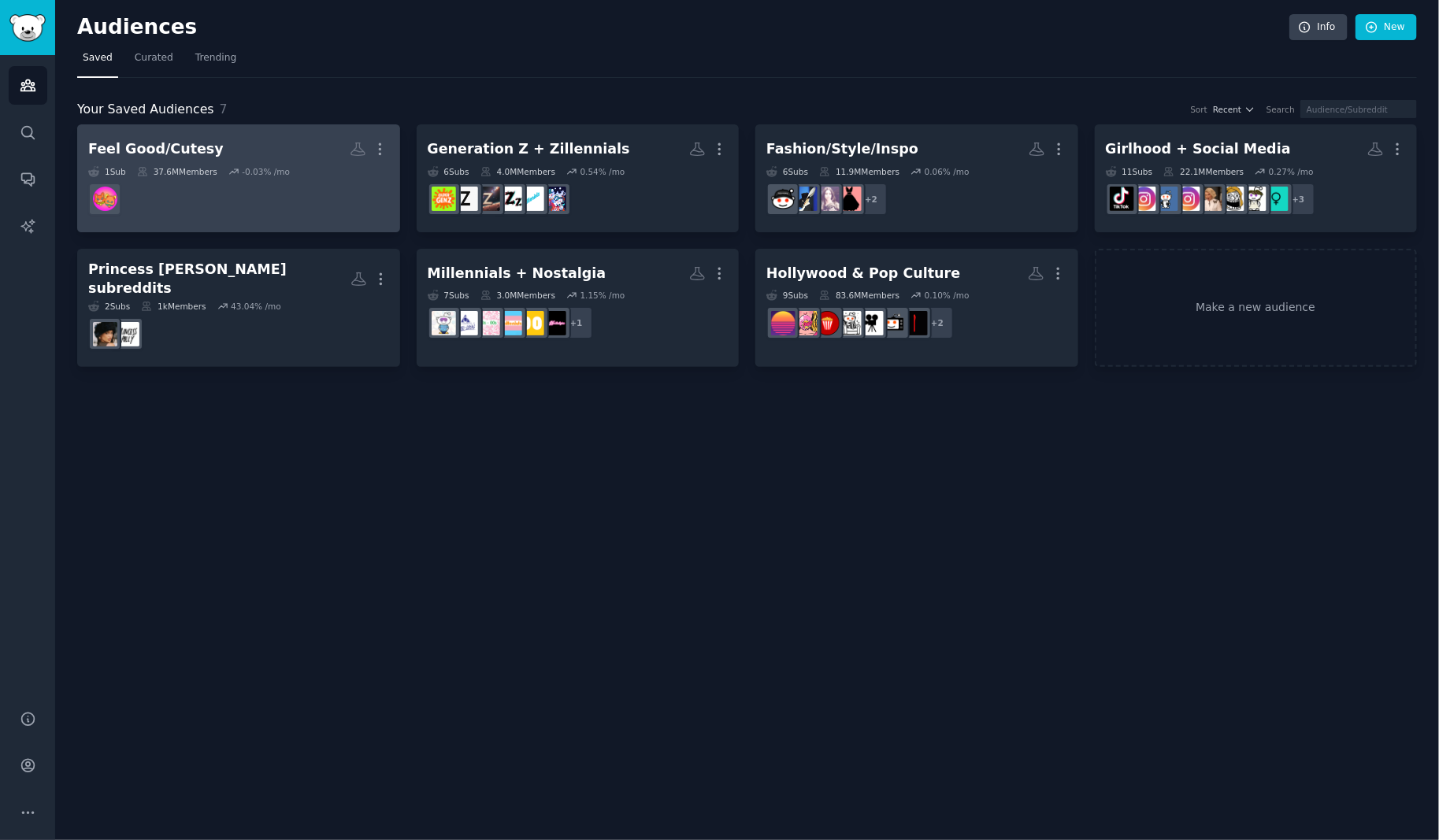
click at [298, 195] on dd at bounding box center [238, 199] width 301 height 44
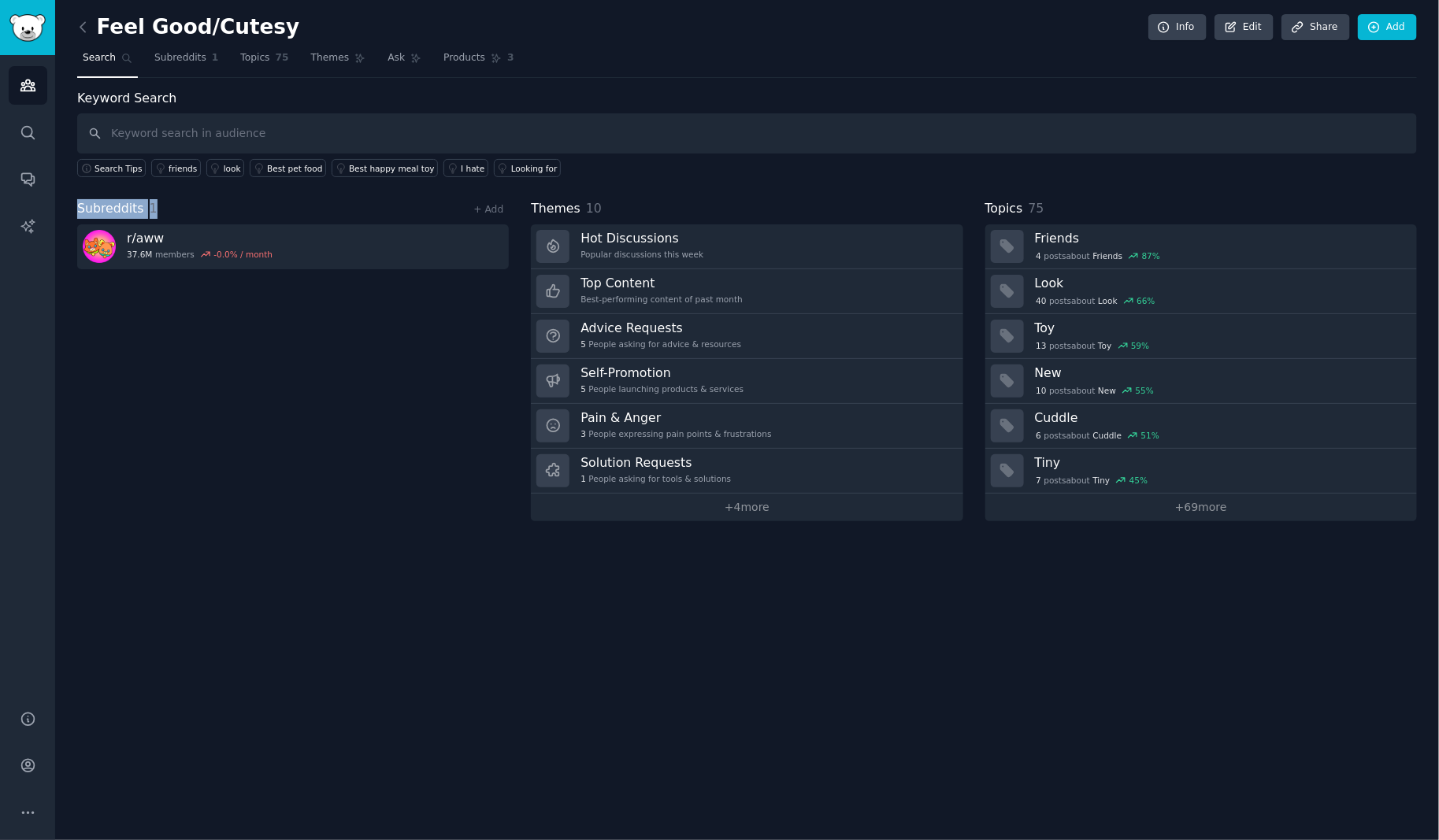
drag, startPoint x: 77, startPoint y: 202, endPoint x: 167, endPoint y: 205, distance: 90.0
click at [167, 205] on div "Subreddits 1 + Add" at bounding box center [293, 208] width 431 height 19
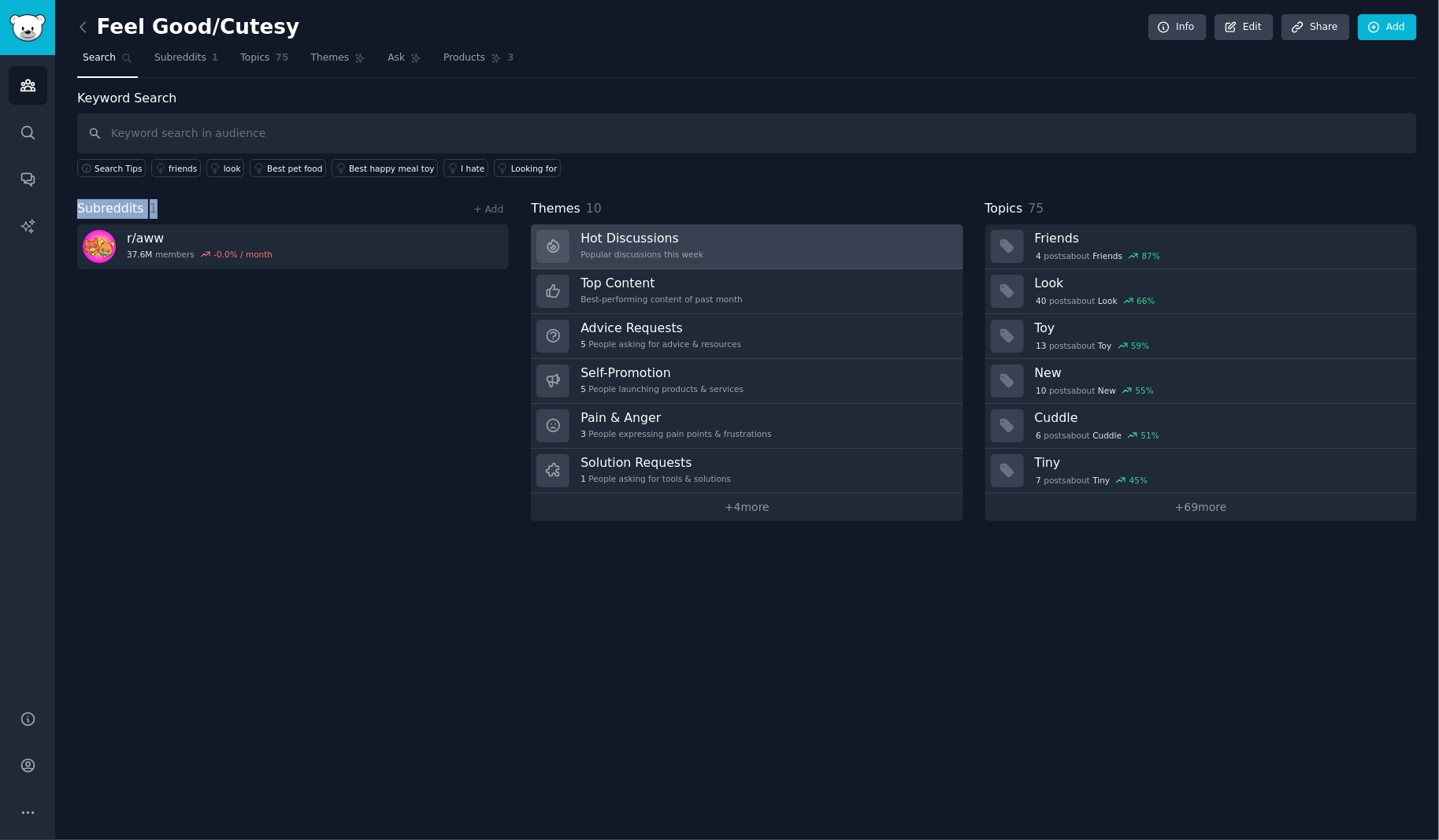
click at [733, 236] on link "Hot Discussions Popular discussions this week" at bounding box center [747, 246] width 431 height 45
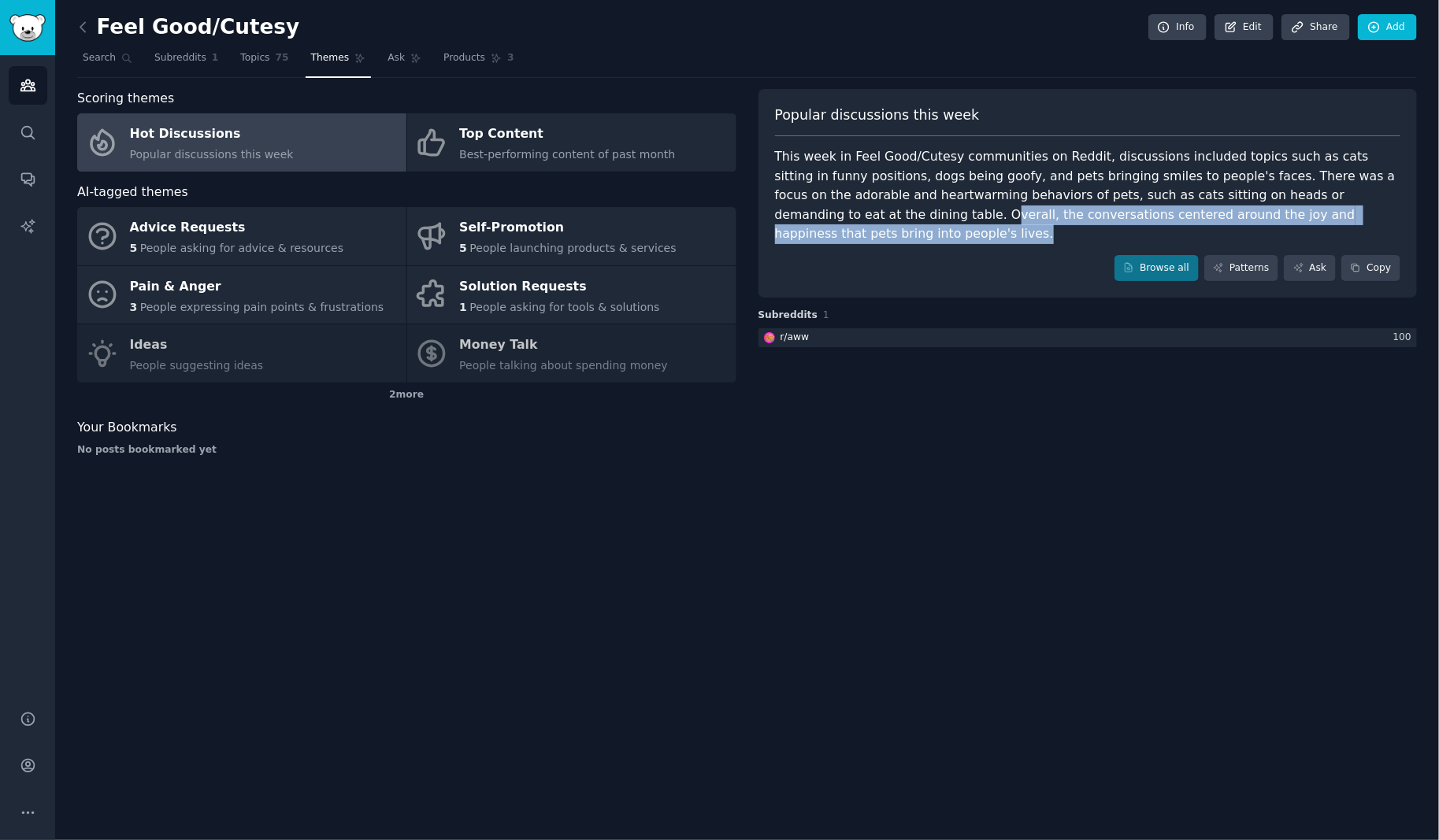
drag, startPoint x: 1400, startPoint y: 215, endPoint x: 815, endPoint y: 220, distance: 585.0
click at [815, 220] on div "This week in Feel Good/Cutesy communities on Reddit, discussions included topic…" at bounding box center [1088, 195] width 626 height 97
drag, startPoint x: 850, startPoint y: 217, endPoint x: 804, endPoint y: 215, distance: 46.0
click at [849, 217] on div "This week in Feel Good/Cutesy communities on Reddit, discussions included topic…" at bounding box center [1088, 195] width 626 height 97
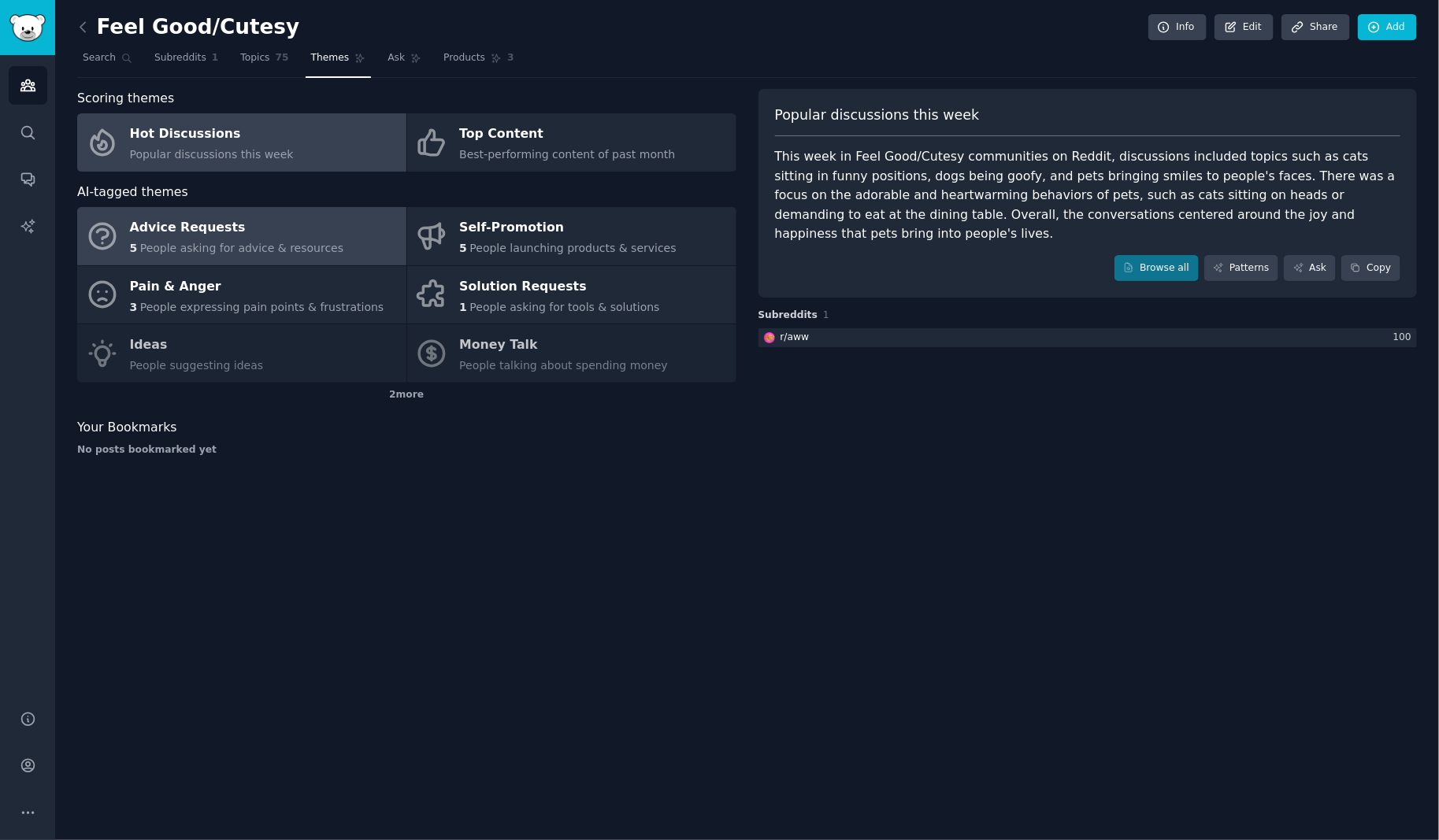
click at [287, 229] on div "Advice Requests" at bounding box center [237, 228] width 214 height 25
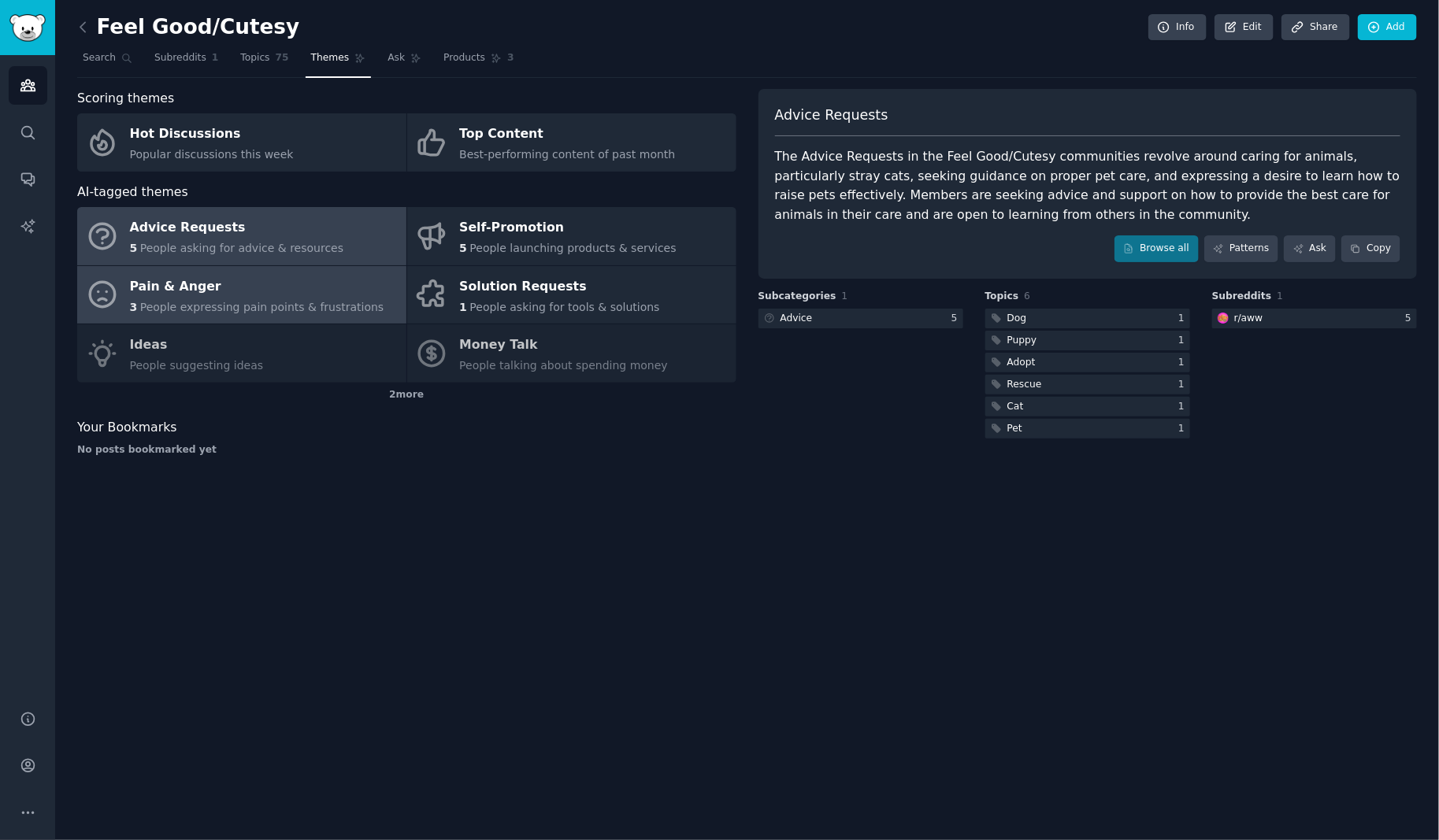
click at [237, 291] on div "Pain & Anger" at bounding box center [257, 286] width 254 height 25
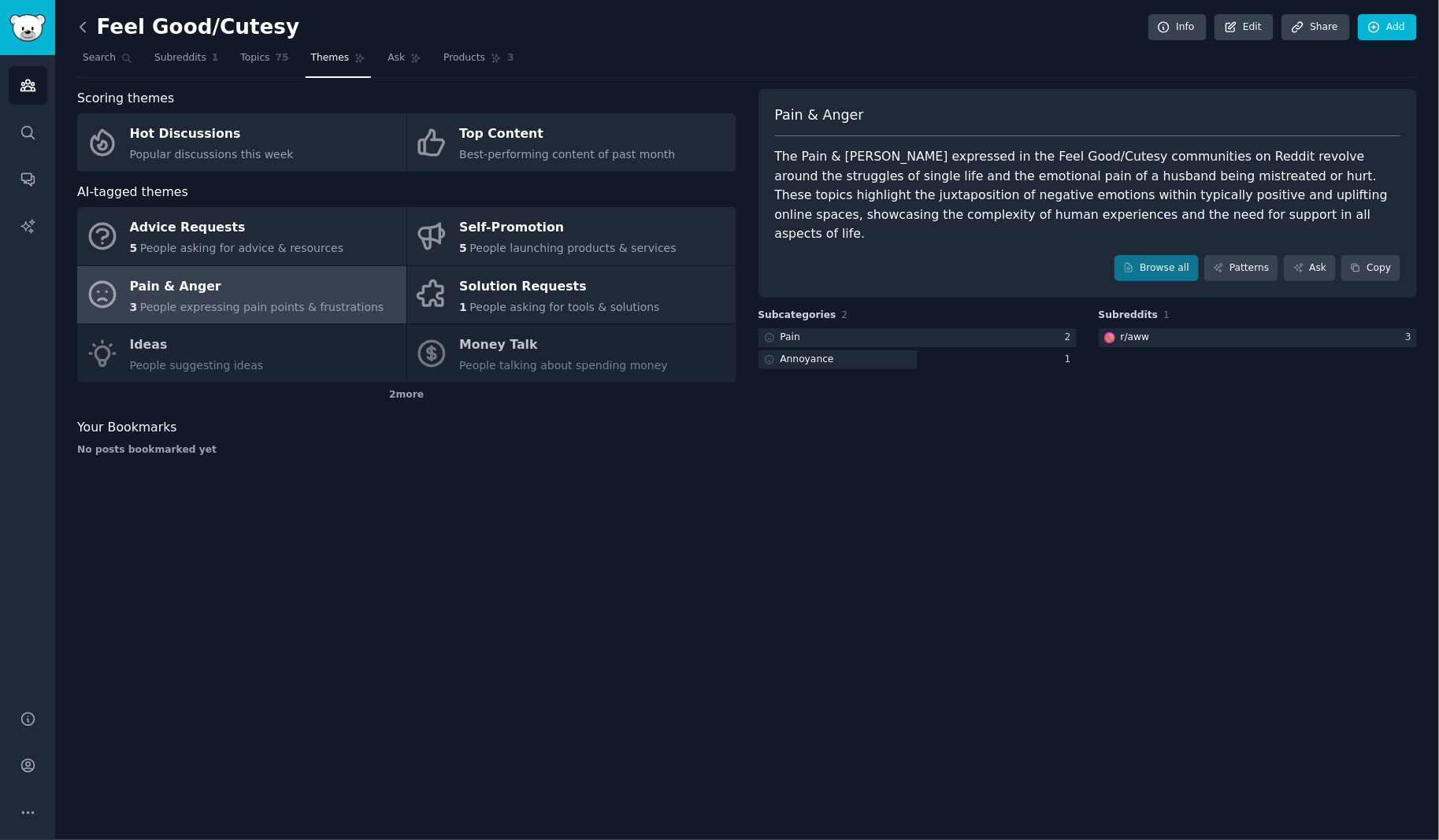
click at [83, 32] on icon at bounding box center [82, 26] width 4 height 10
